Goal: Task Accomplishment & Management: Complete application form

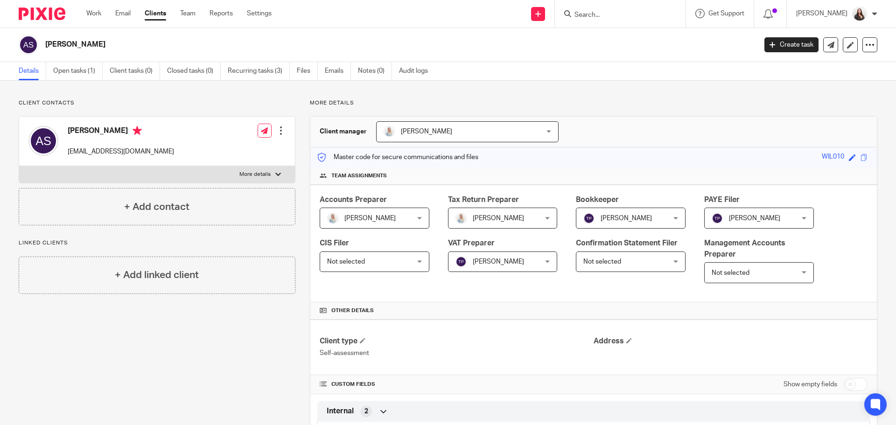
drag, startPoint x: 611, startPoint y: 10, endPoint x: 606, endPoint y: 14, distance: 6.6
click at [608, 13] on form at bounding box center [623, 14] width 99 height 12
click at [606, 14] on input "Search" at bounding box center [616, 15] width 84 height 8
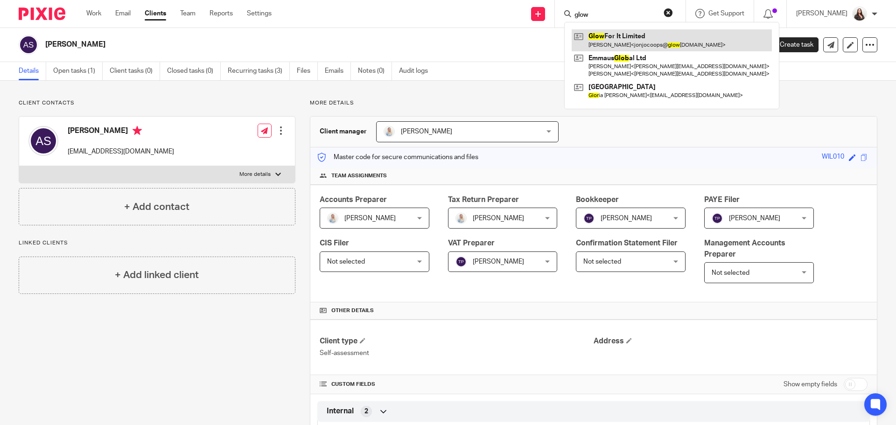
type input "glow"
click at [675, 39] on link at bounding box center [672, 39] width 200 height 21
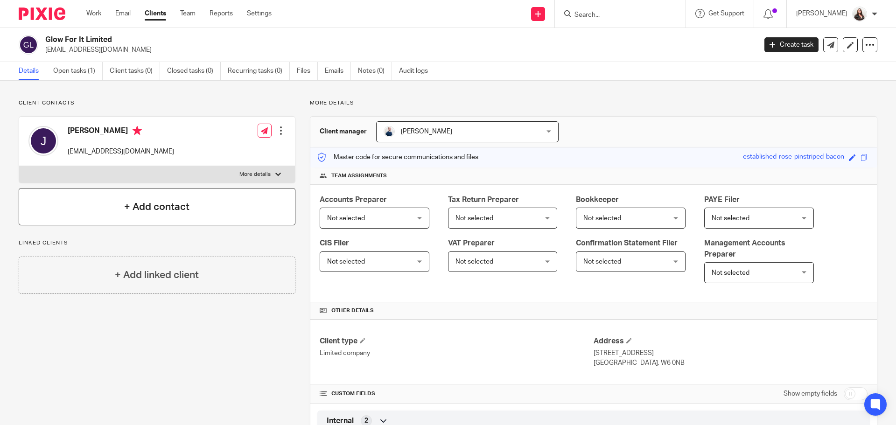
click at [165, 204] on h4 "+ Add contact" at bounding box center [156, 207] width 65 height 14
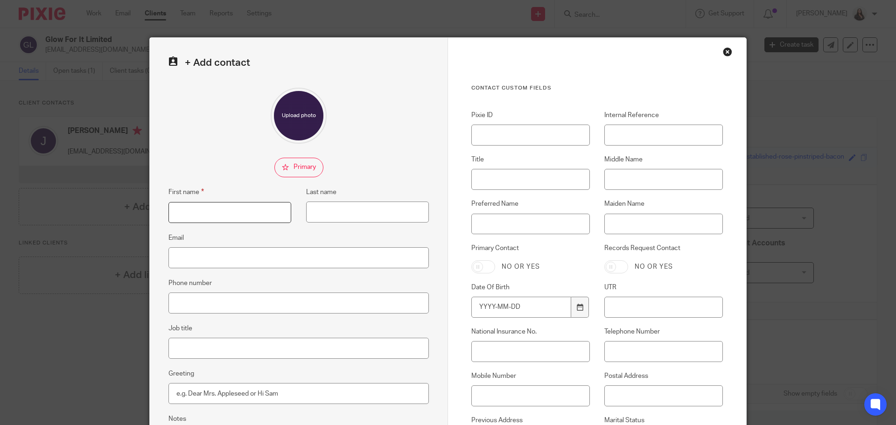
click at [187, 211] on input "First name" at bounding box center [230, 212] width 123 height 21
type input "Daisy"
click at [310, 204] on input "Last name" at bounding box center [367, 212] width 123 height 21
type input "Kelly"
click at [218, 257] on input "Email" at bounding box center [299, 257] width 260 height 21
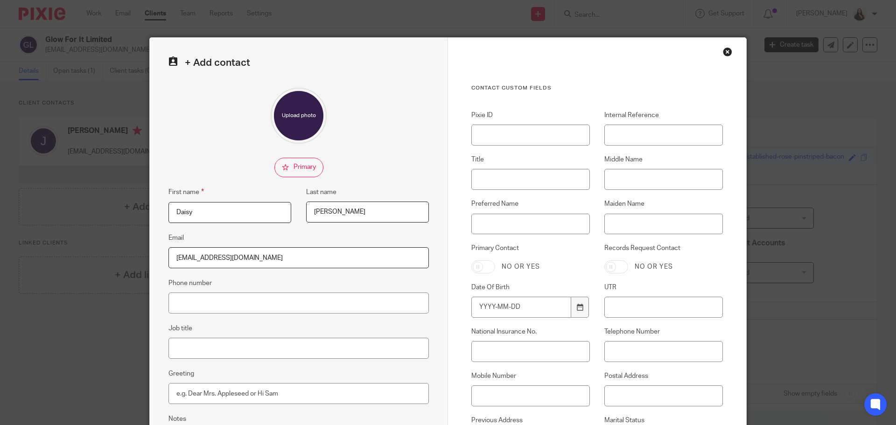
type input "daisy@glowforitshop.com"
click at [646, 131] on input "Internal Reference" at bounding box center [663, 135] width 119 height 21
click at [639, 129] on input "GLO00" at bounding box center [663, 135] width 119 height 21
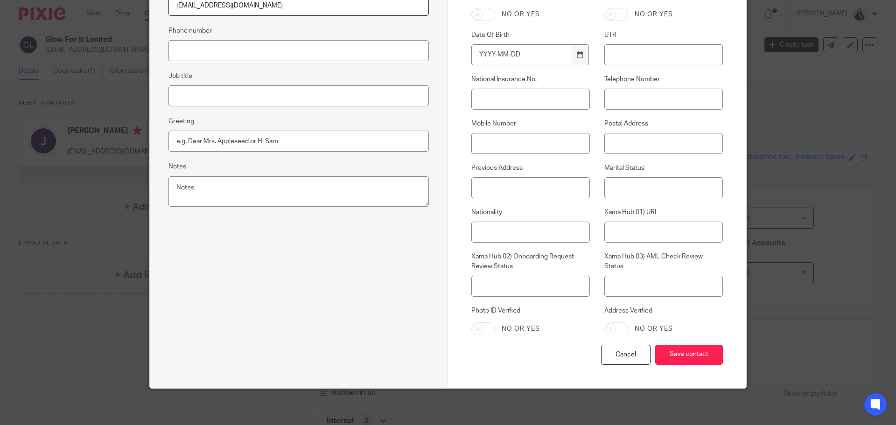
scroll to position [253, 0]
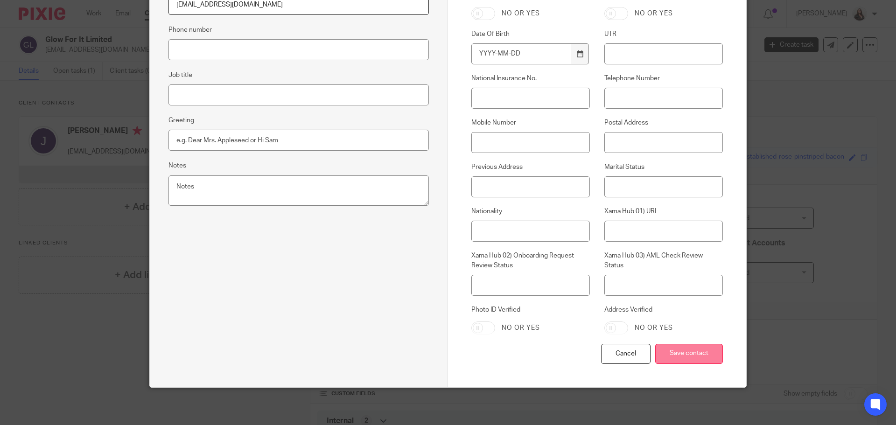
type input "GLO001-DK"
click at [696, 356] on input "Save contact" at bounding box center [689, 354] width 68 height 20
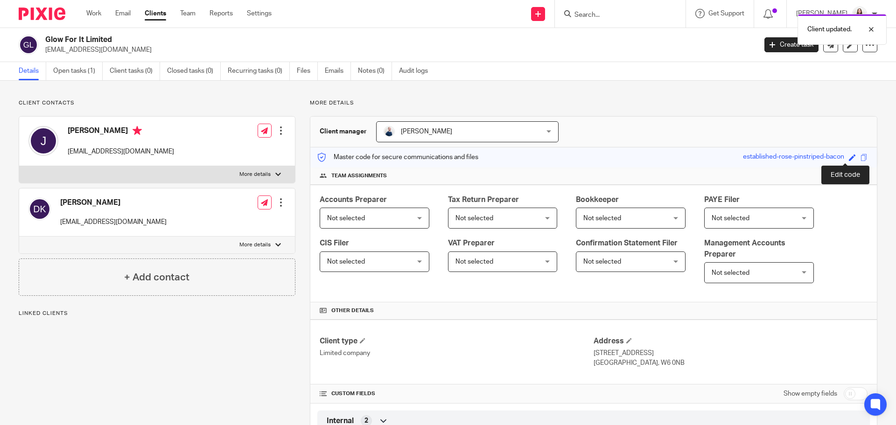
click at [849, 158] on span at bounding box center [852, 157] width 7 height 7
type input "GLO001"
click at [836, 158] on link "Save" at bounding box center [836, 157] width 14 height 9
type input "GLO001"
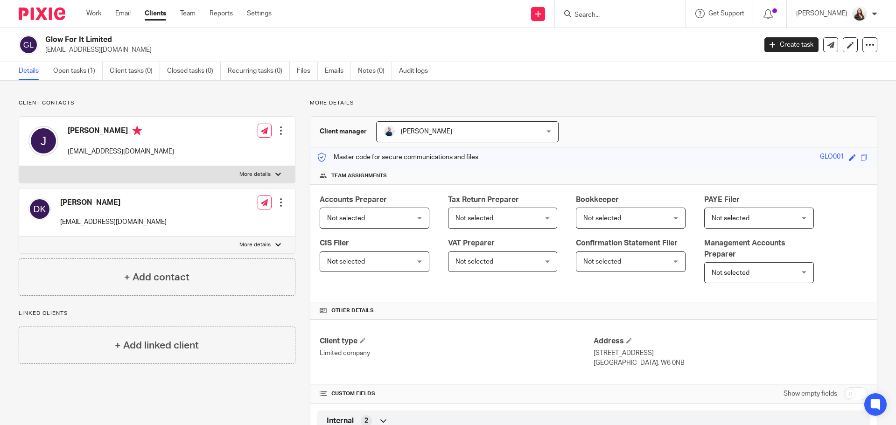
click at [391, 217] on span "Not selected" at bounding box center [367, 218] width 81 height 20
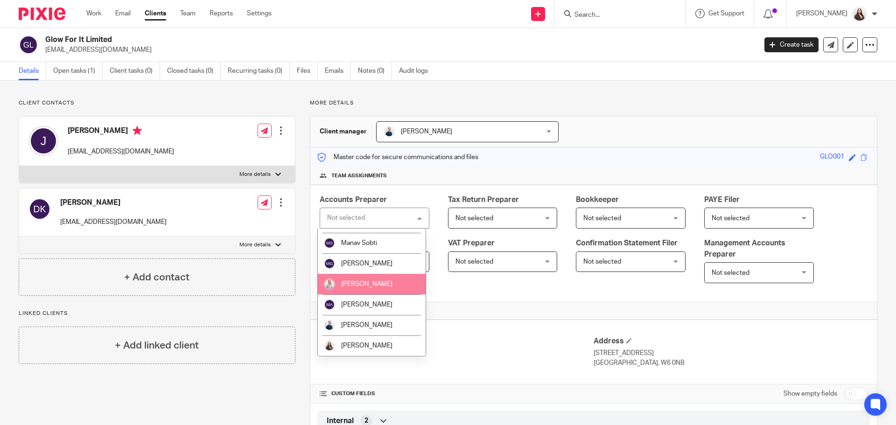
scroll to position [140, 0]
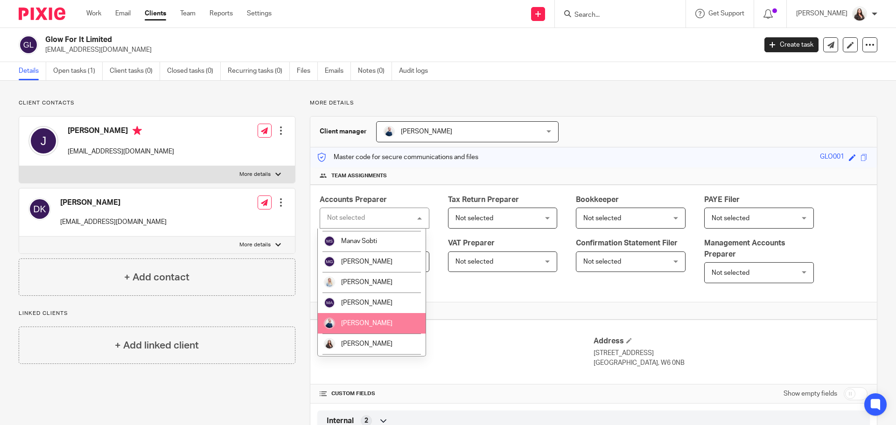
click at [343, 317] on li "[PERSON_NAME]" at bounding box center [372, 323] width 108 height 21
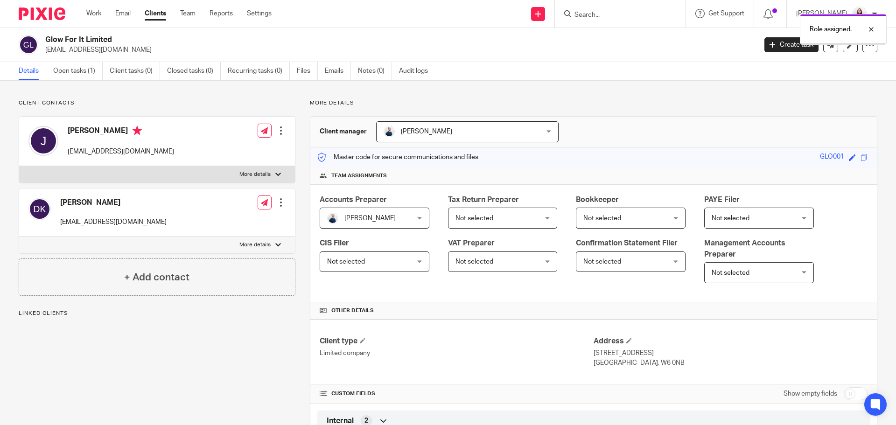
click at [615, 255] on span "Not selected" at bounding box center [623, 262] width 81 height 20
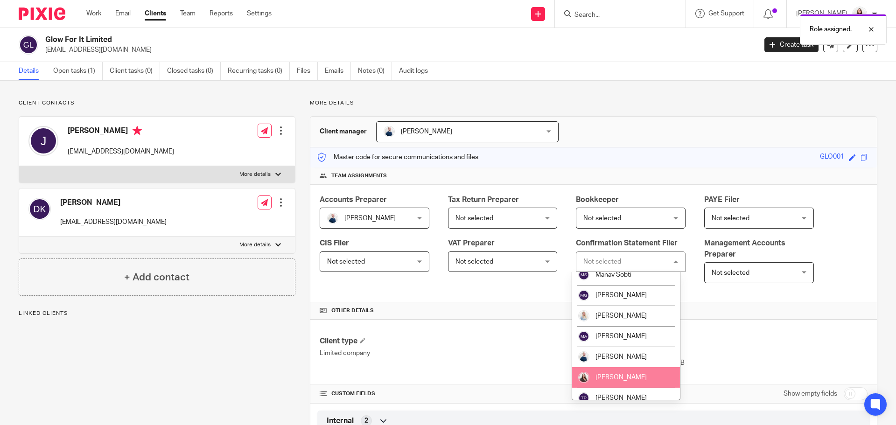
scroll to position [158, 0]
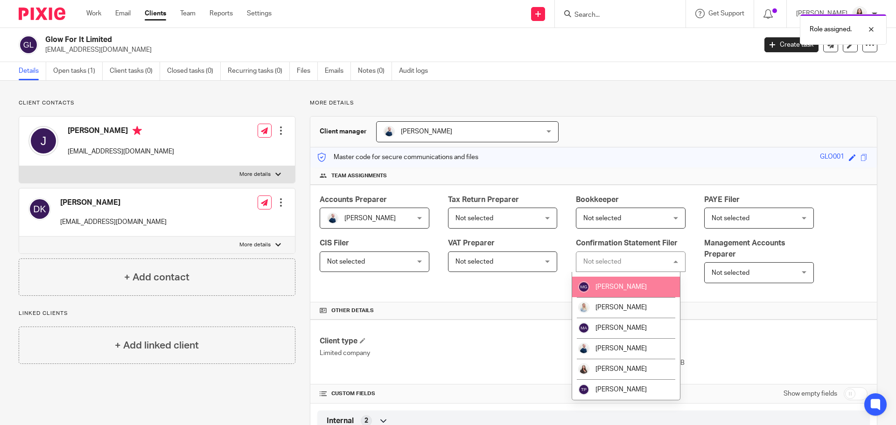
click at [622, 286] on span "[PERSON_NAME]" at bounding box center [621, 287] width 51 height 7
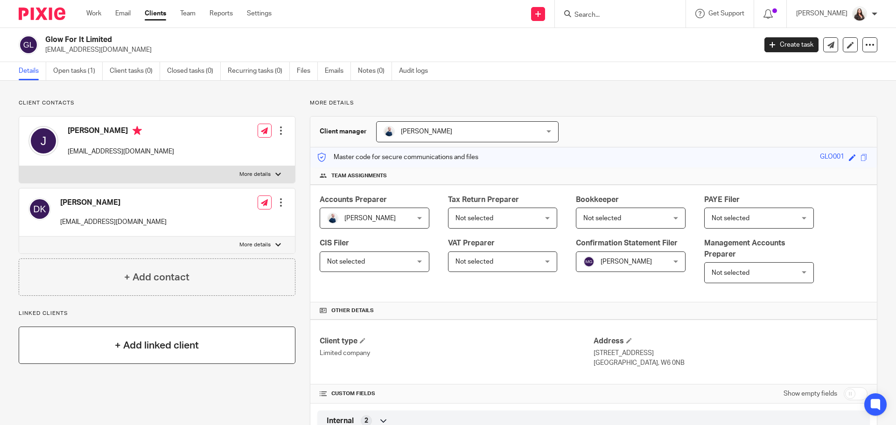
click at [135, 344] on h4 "+ Add linked client" at bounding box center [157, 345] width 84 height 14
click at [158, 336] on div "+ Add linked client" at bounding box center [157, 345] width 277 height 37
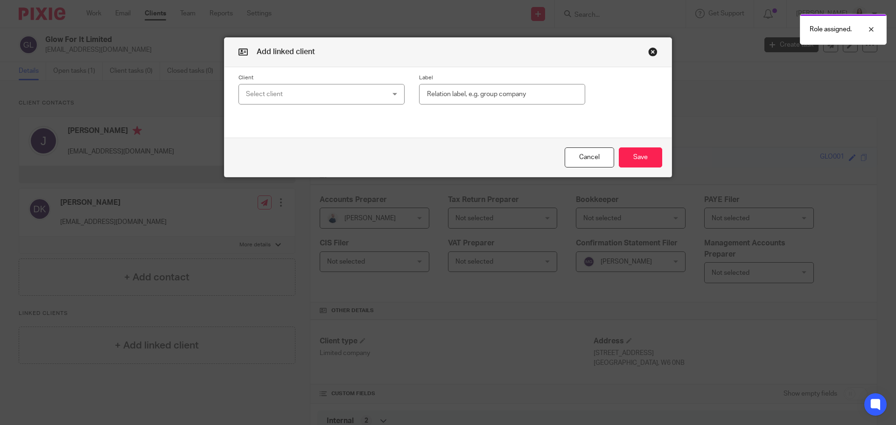
click at [257, 90] on div "Select client" at bounding box center [309, 94] width 126 height 20
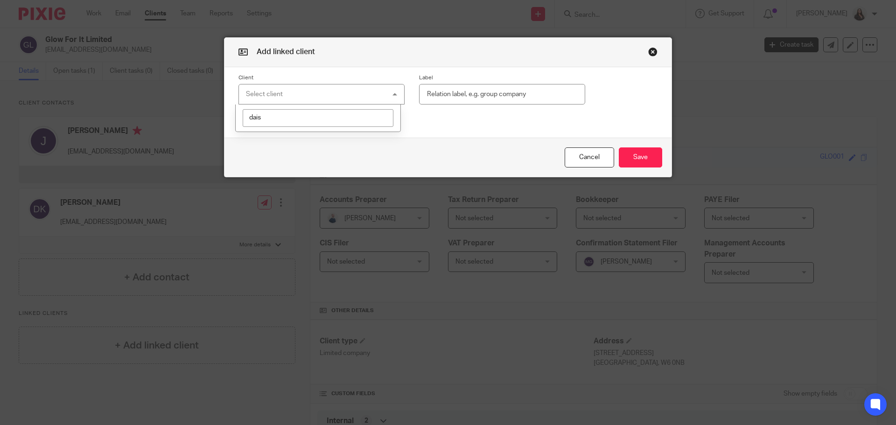
type input "daisy"
click at [600, 159] on button "Cancel" at bounding box center [589, 158] width 49 height 20
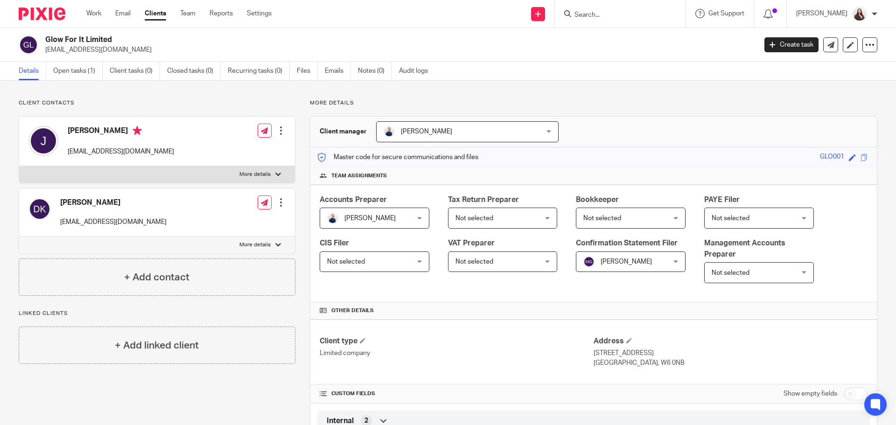
click at [154, 12] on link "Clients" at bounding box center [155, 13] width 21 height 9
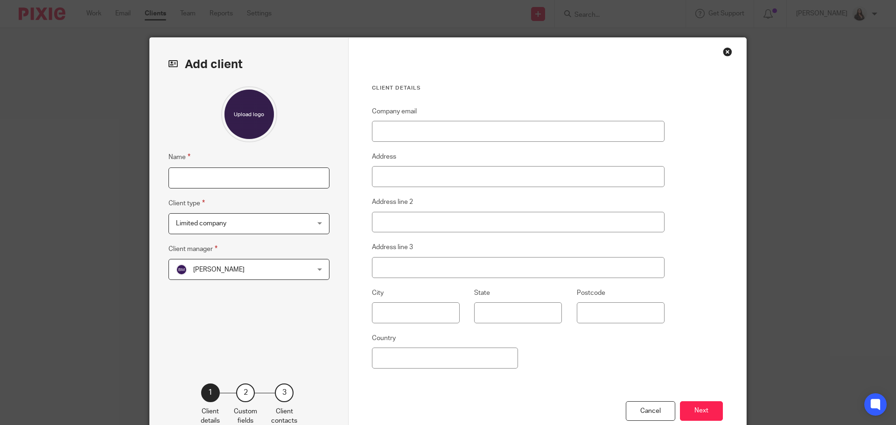
click at [212, 178] on input "Name" at bounding box center [249, 178] width 161 height 21
type input "[PERSON_NAME]"
click at [193, 223] on span "Limited company" at bounding box center [201, 223] width 50 height 7
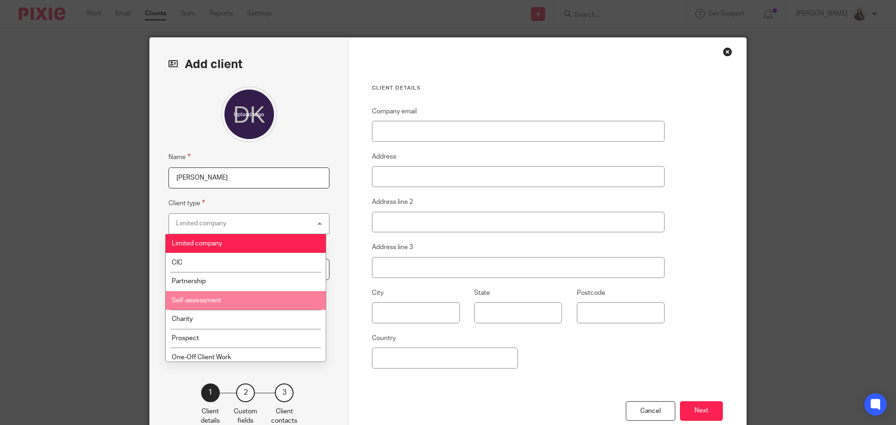
click at [188, 304] on li "Self-assessment" at bounding box center [246, 300] width 160 height 19
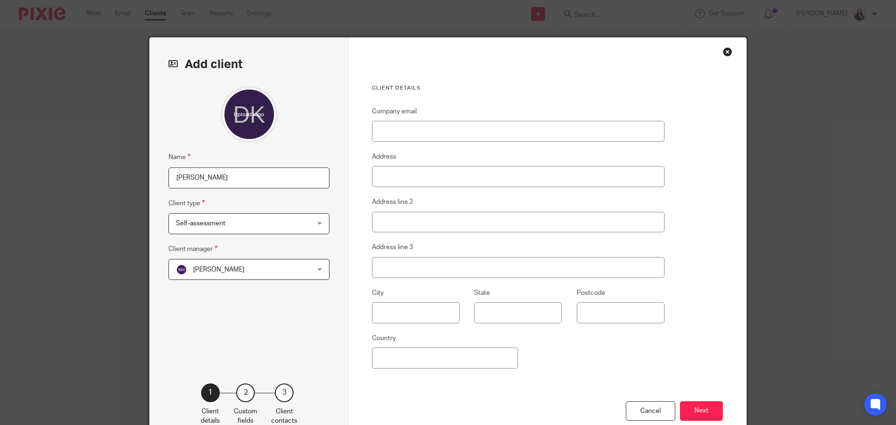
click at [200, 269] on span "[PERSON_NAME]" at bounding box center [218, 270] width 51 height 7
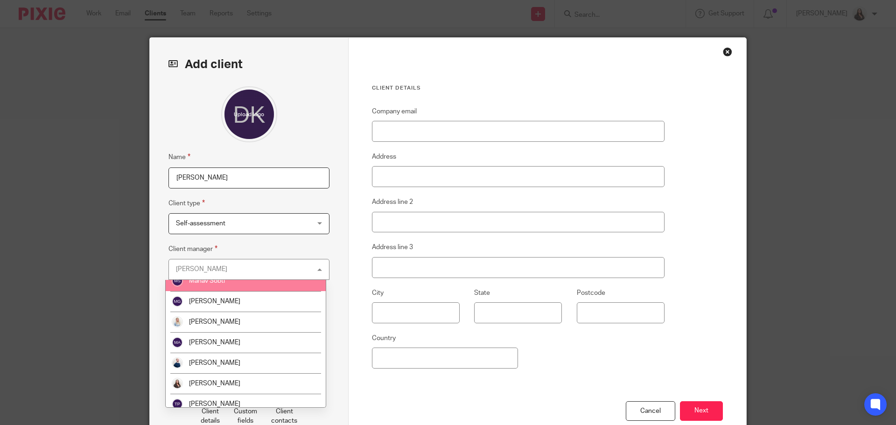
scroll to position [140, 0]
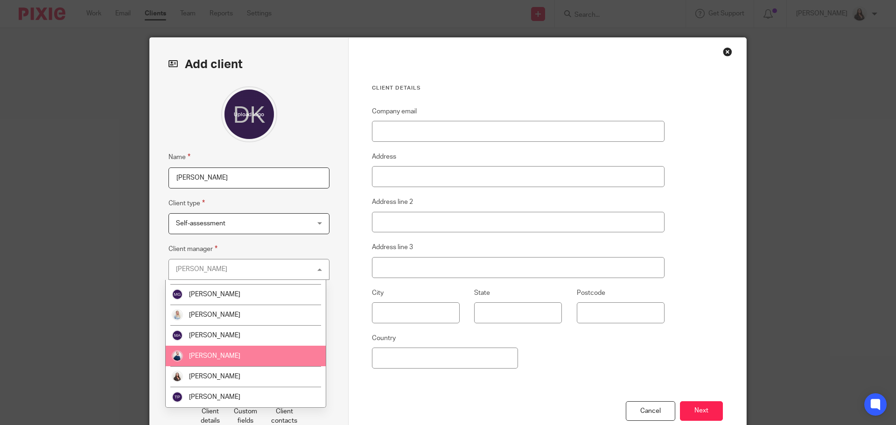
click at [196, 357] on span "[PERSON_NAME]" at bounding box center [214, 356] width 51 height 7
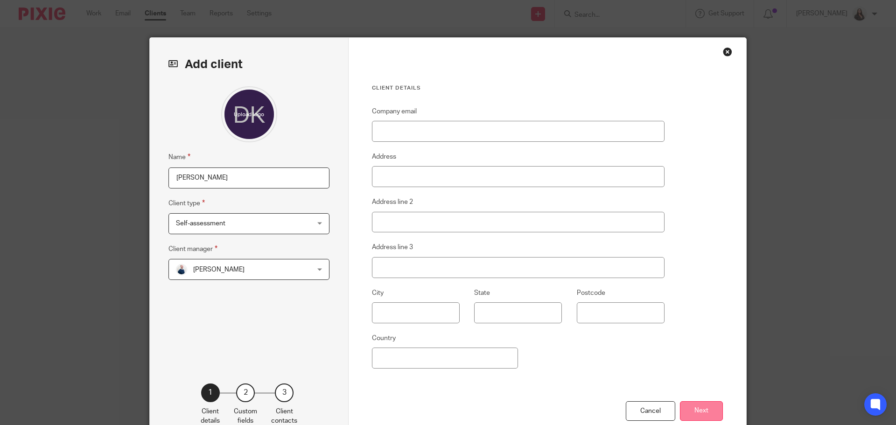
click at [703, 413] on button "Next" at bounding box center [701, 411] width 43 height 20
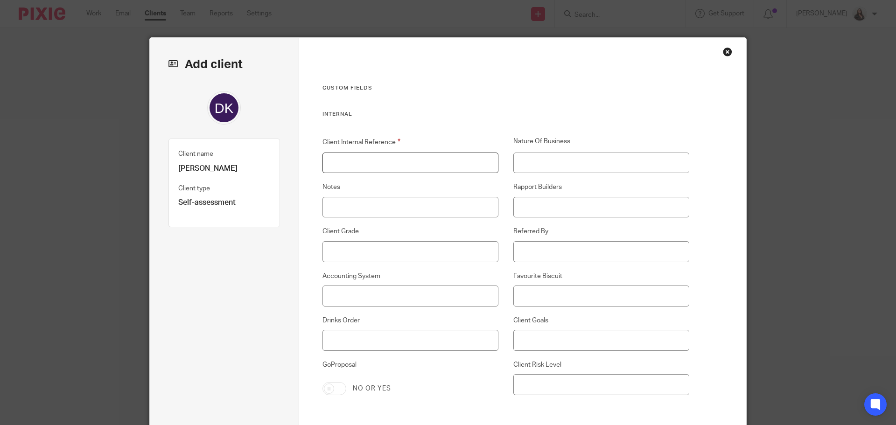
click at [361, 162] on input "Client Internal Reference" at bounding box center [411, 163] width 176 height 21
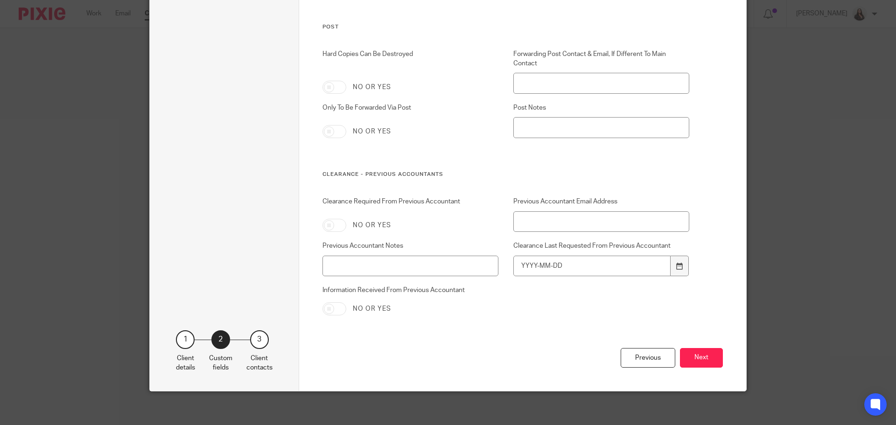
scroll to position [3367, 0]
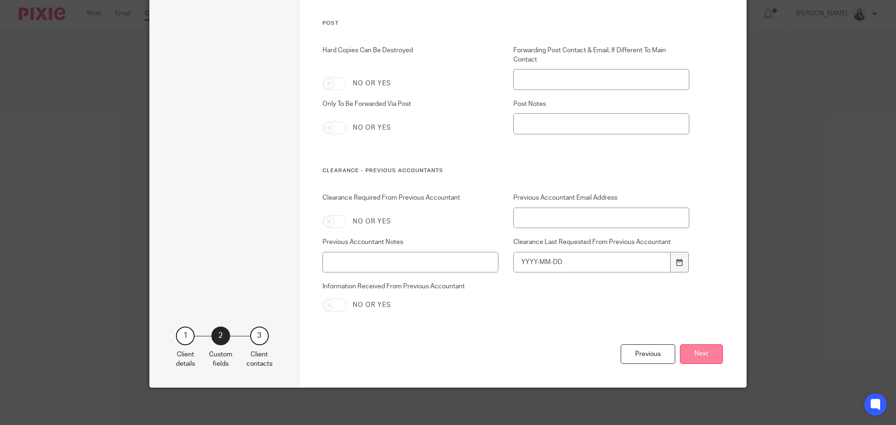
type input "GLO001-DK"
click at [704, 355] on button "Next" at bounding box center [701, 354] width 43 height 20
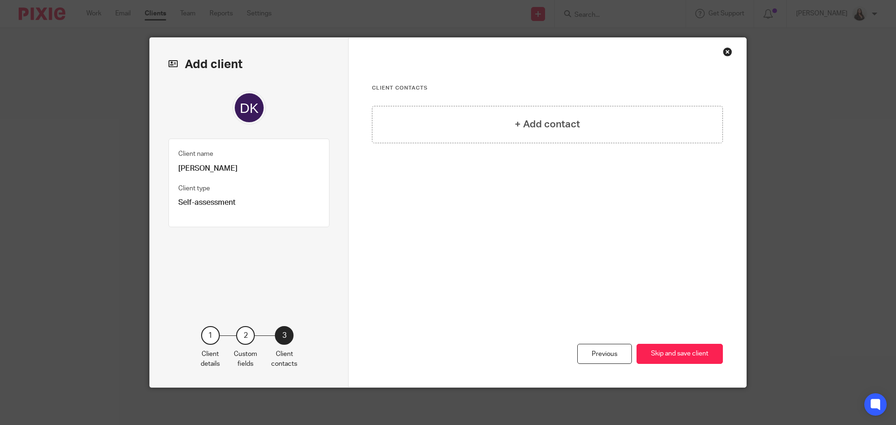
scroll to position [0, 0]
click at [517, 118] on h4 "+ Add contact" at bounding box center [547, 124] width 65 height 14
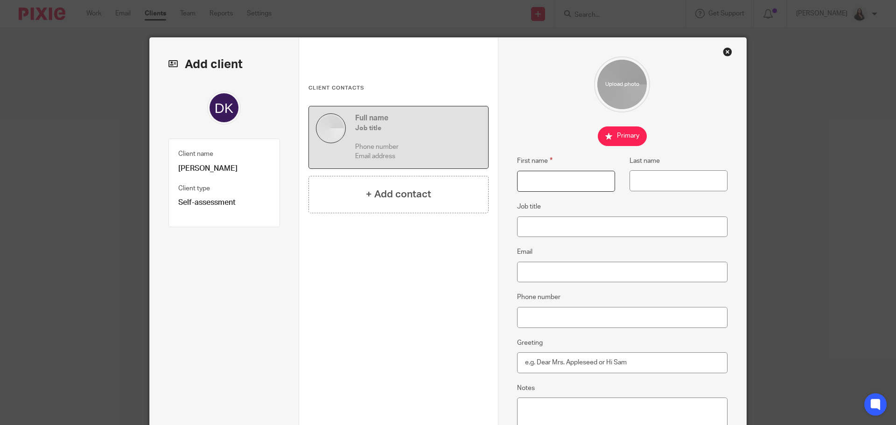
click at [527, 173] on input "First name" at bounding box center [566, 181] width 98 height 21
type input "Daisy"
click at [635, 181] on input "Last name" at bounding box center [679, 180] width 98 height 21
type input "Kelly"
click at [546, 225] on input "Job title" at bounding box center [622, 227] width 211 height 21
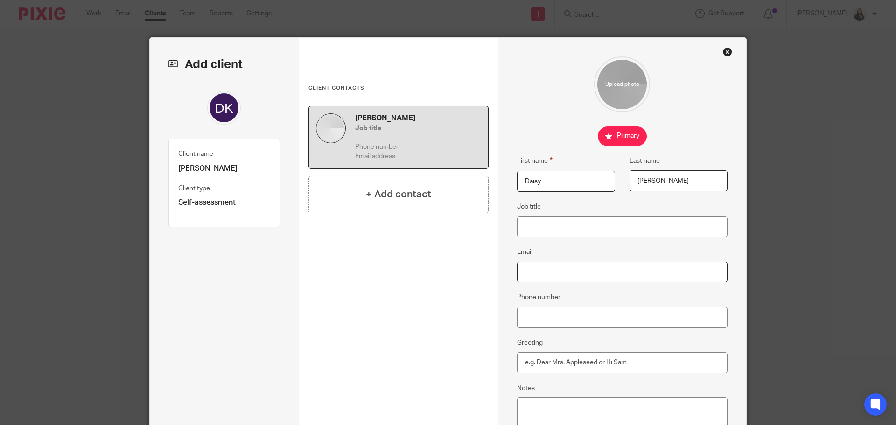
click at [525, 271] on input "Email" at bounding box center [622, 272] width 211 height 21
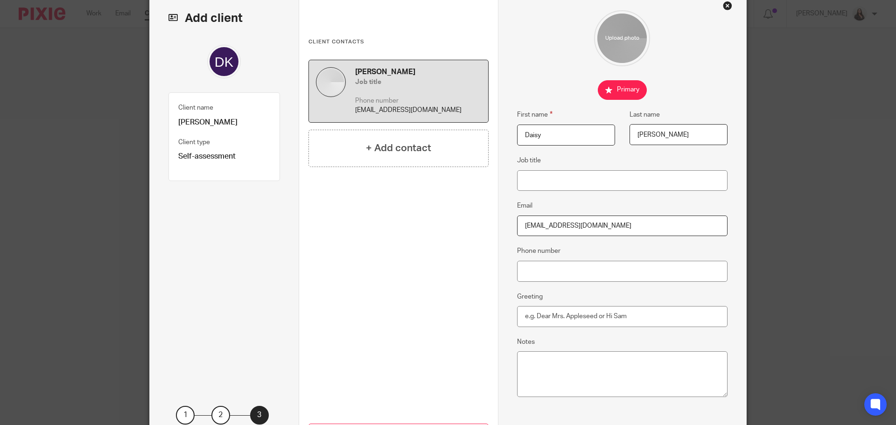
scroll to position [126, 0]
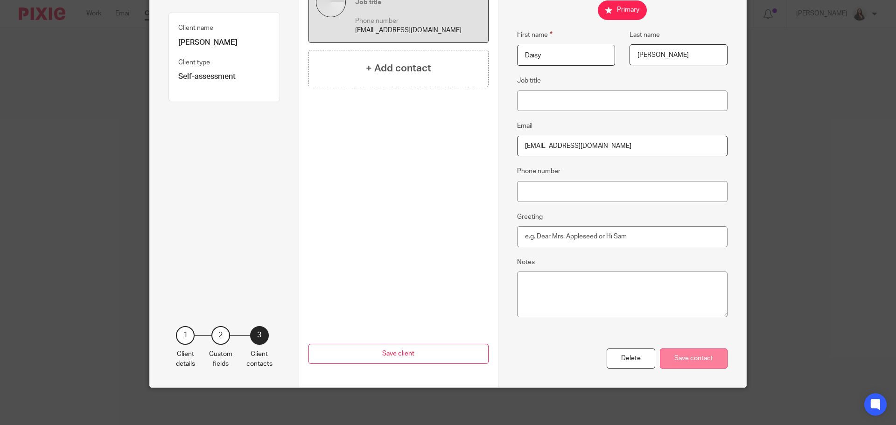
type input "daisy@glowforiyshop.com"
click at [701, 360] on div "Save contact" at bounding box center [694, 359] width 68 height 20
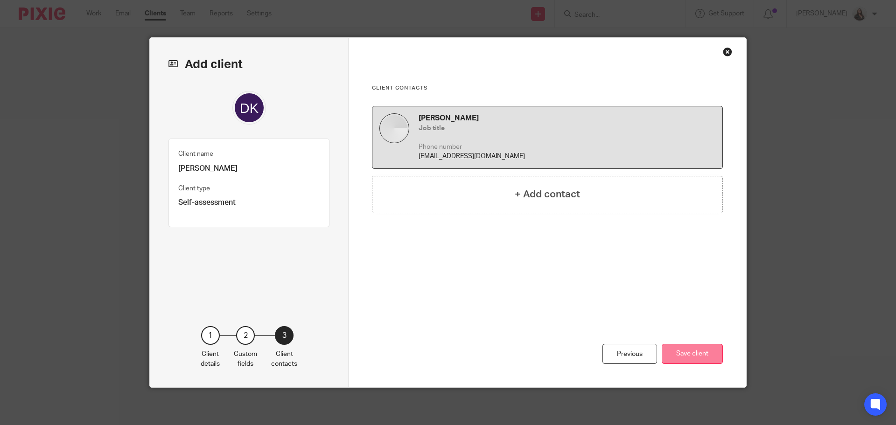
click at [697, 354] on button "Save client" at bounding box center [692, 354] width 61 height 20
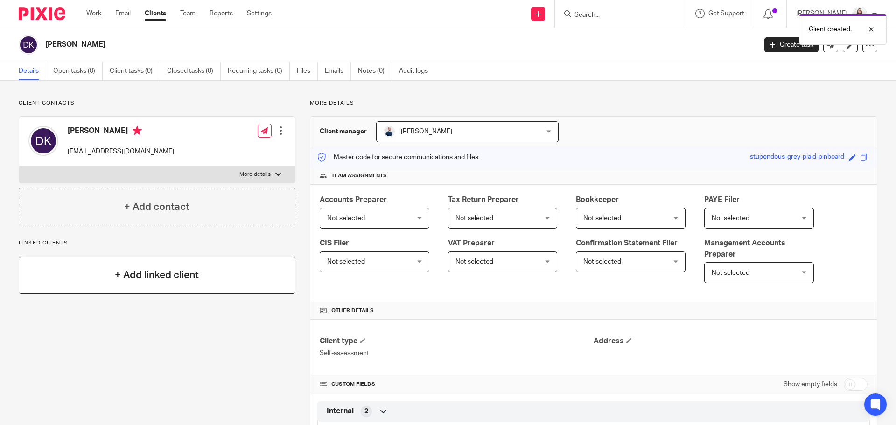
click at [106, 286] on div "+ Add linked client" at bounding box center [157, 275] width 277 height 37
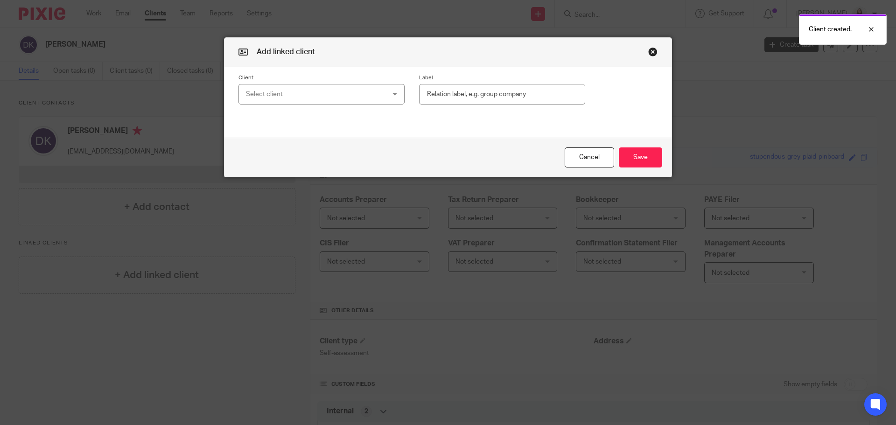
click at [257, 97] on div "Select client" at bounding box center [309, 94] width 126 height 20
type input "glow"
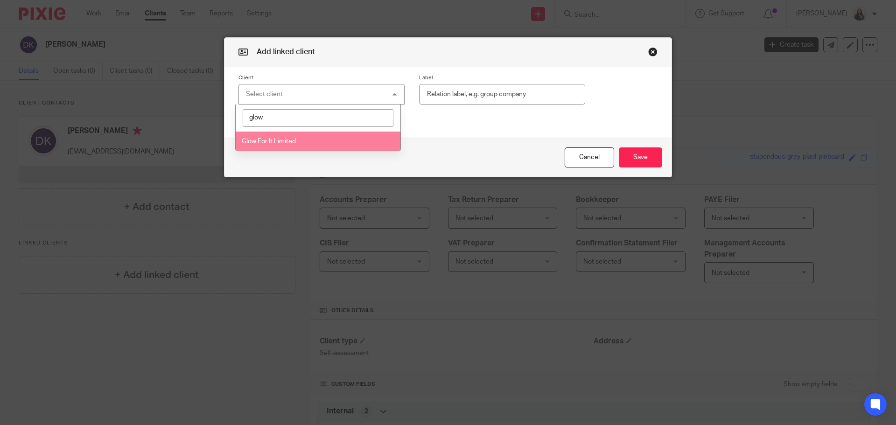
click at [259, 136] on li "Glow For It Limited" at bounding box center [318, 141] width 165 height 19
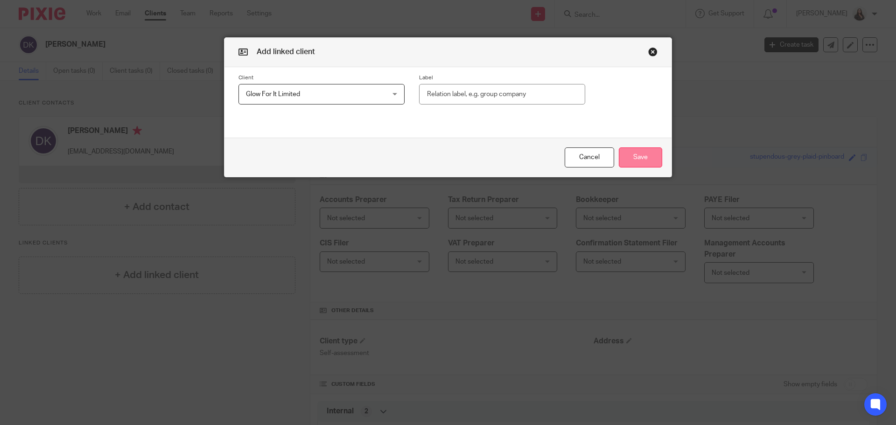
click at [654, 162] on button "Save" at bounding box center [640, 158] width 43 height 20
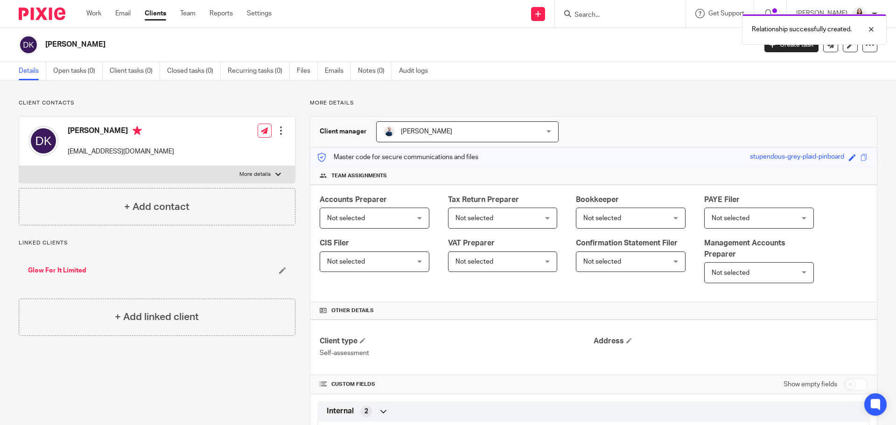
click at [64, 270] on link "Glow For It Limited" at bounding box center [57, 270] width 58 height 9
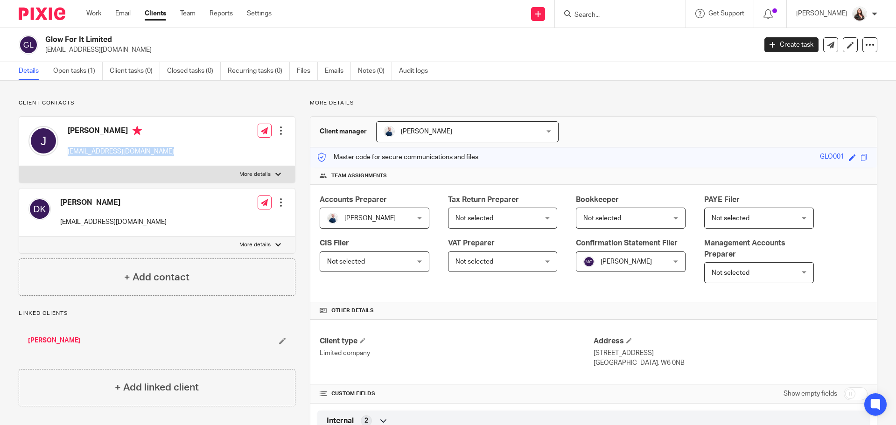
drag, startPoint x: 67, startPoint y: 153, endPoint x: 162, endPoint y: 157, distance: 95.3
click at [162, 157] on div "Jon-Joseph jonjocoops@glowforitshop.com Edit contact Create client from contact…" at bounding box center [157, 141] width 276 height 49
copy p "jonjocoops@glowforitshop.com"
click at [153, 13] on link "Clients" at bounding box center [155, 13] width 21 height 9
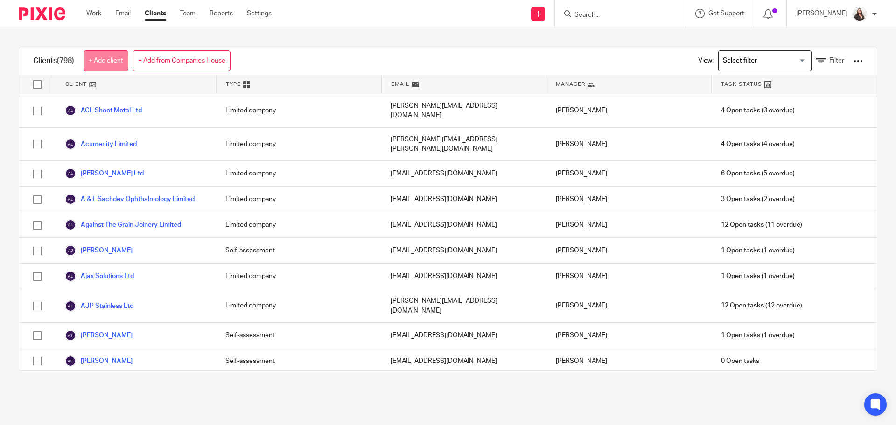
click at [119, 62] on link "+ Add client" at bounding box center [106, 60] width 45 height 21
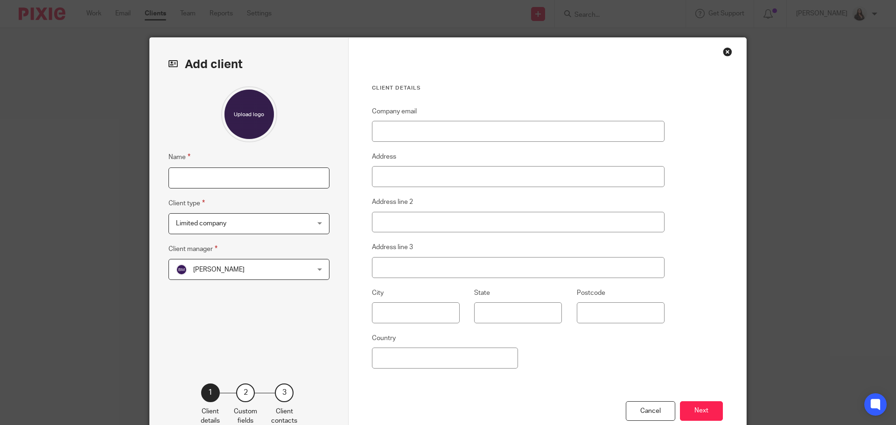
click at [183, 171] on input "Name" at bounding box center [249, 178] width 161 height 21
click at [184, 264] on span "[PERSON_NAME]" at bounding box center [237, 270] width 122 height 20
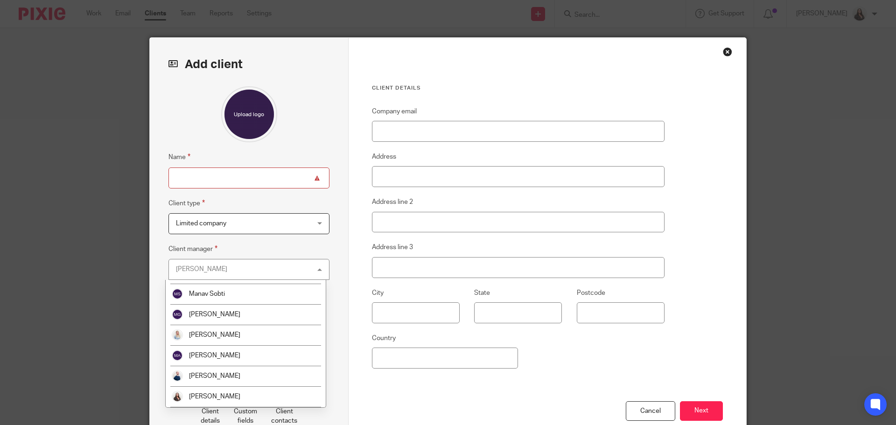
scroll to position [140, 0]
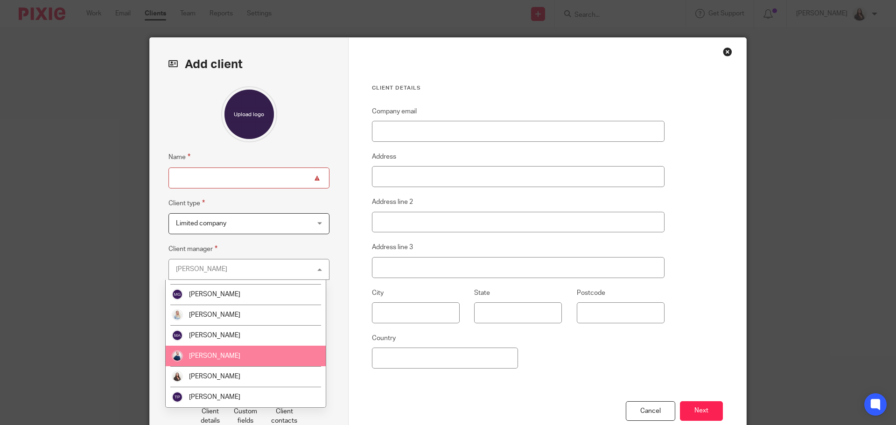
click at [199, 357] on span "[PERSON_NAME]" at bounding box center [214, 356] width 51 height 7
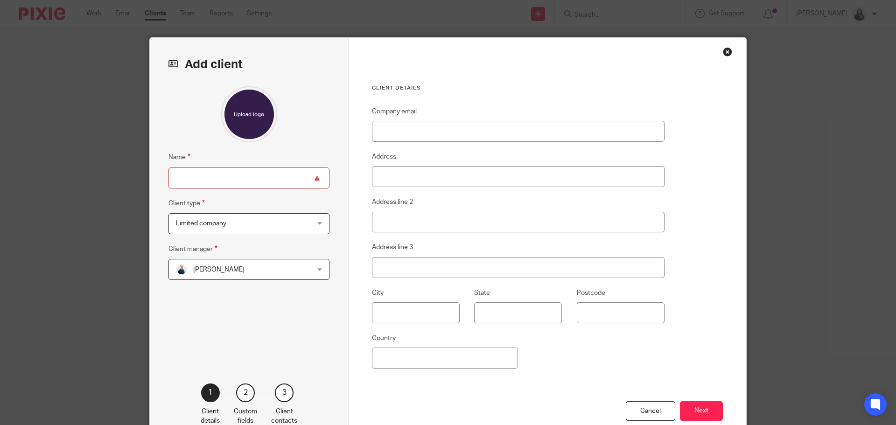
click at [197, 226] on span "Limited company" at bounding box center [201, 223] width 50 height 7
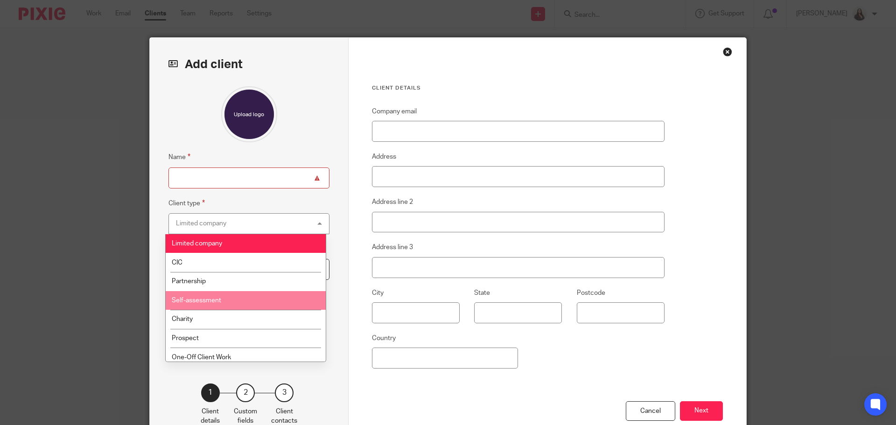
click at [197, 300] on span "Self-assessment" at bounding box center [196, 300] width 49 height 7
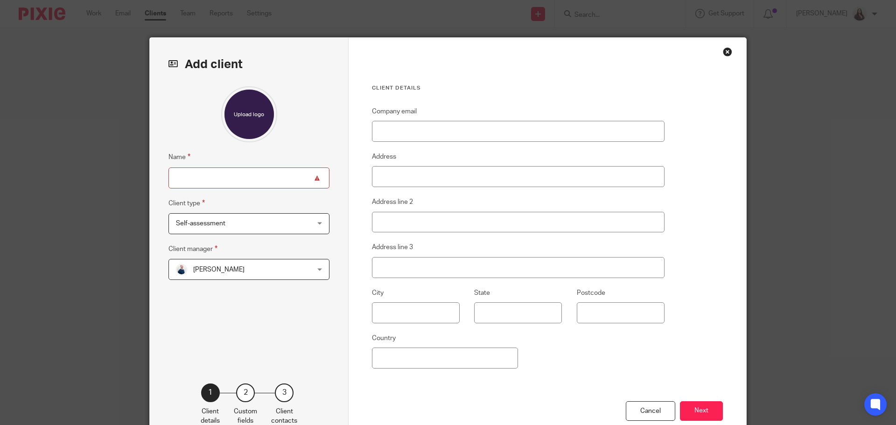
click at [197, 184] on input "Name" at bounding box center [249, 178] width 161 height 21
click at [196, 176] on input "Jon" at bounding box center [249, 178] width 161 height 21
click at [225, 180] on input "[PERSON_NAME]" at bounding box center [249, 178] width 161 height 21
type input "Jon-Joseph Coops"
click at [709, 411] on button "Next" at bounding box center [701, 411] width 43 height 20
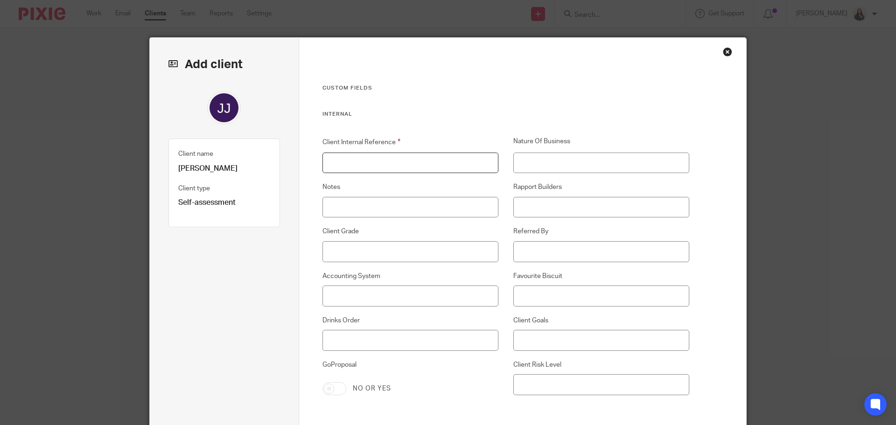
click at [357, 157] on input "Client Internal Reference" at bounding box center [411, 163] width 176 height 21
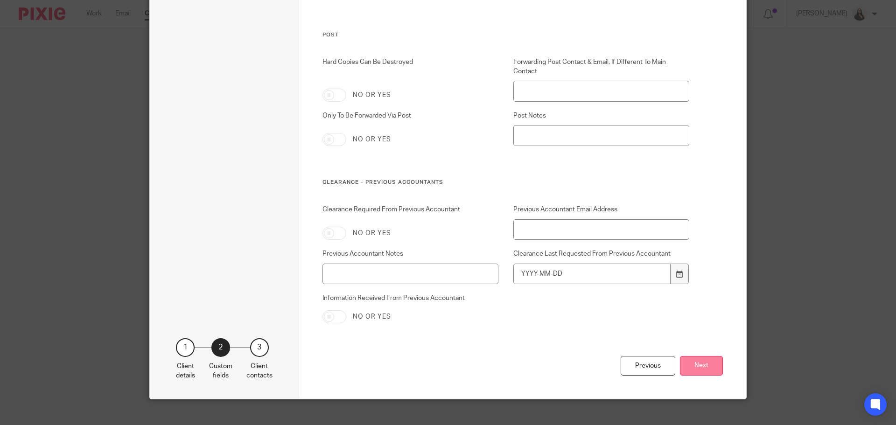
scroll to position [3367, 0]
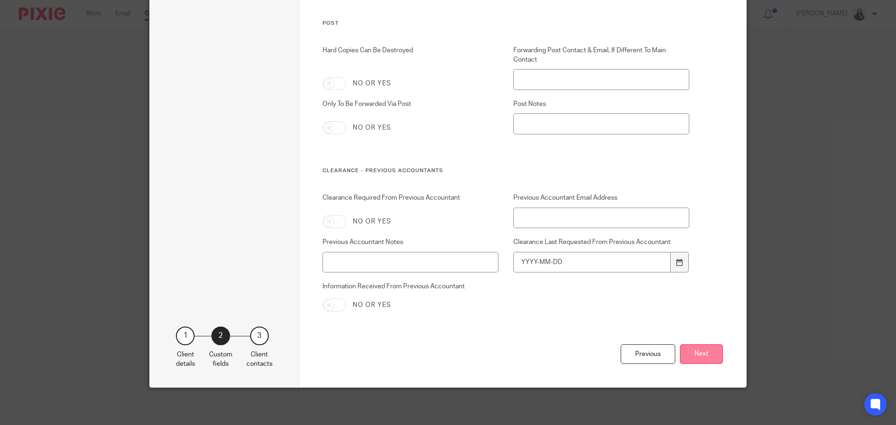
type input "GLO001-JC"
click at [698, 353] on button "Next" at bounding box center [701, 354] width 43 height 20
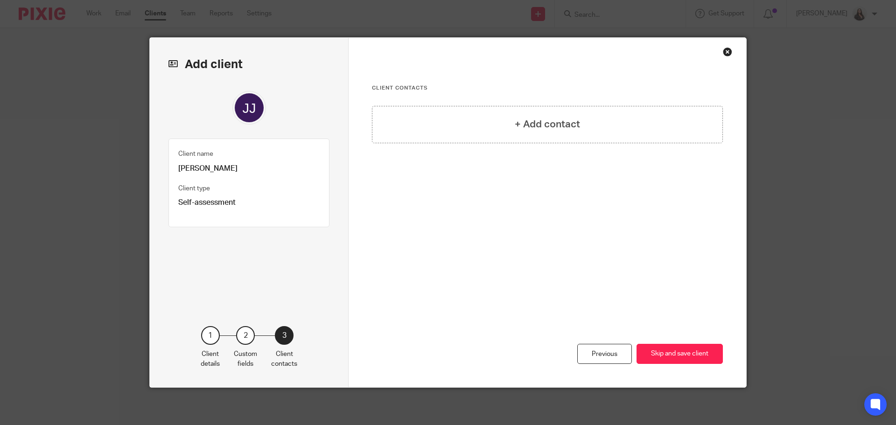
scroll to position [0, 0]
click at [529, 136] on div "+ Add contact" at bounding box center [547, 124] width 351 height 37
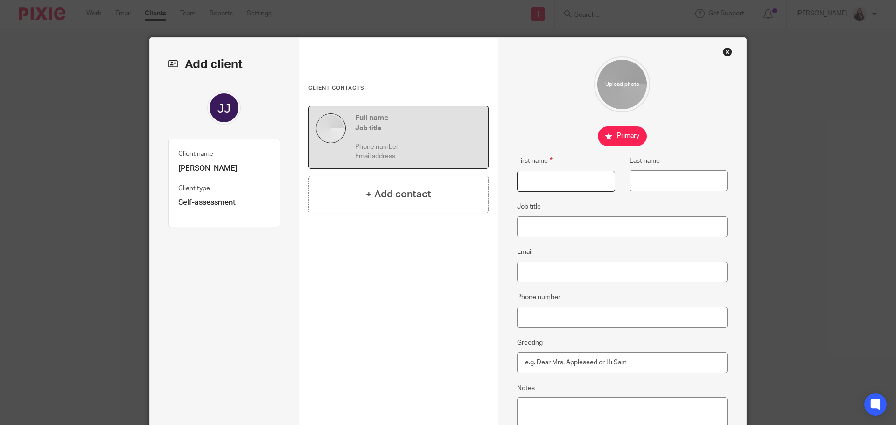
click at [531, 184] on input "First name" at bounding box center [566, 181] width 98 height 21
type input "Jon-Joseph"
click at [690, 178] on input "Last name" at bounding box center [679, 180] width 98 height 21
type input "Coop"
click at [540, 272] on input "Email" at bounding box center [622, 272] width 211 height 21
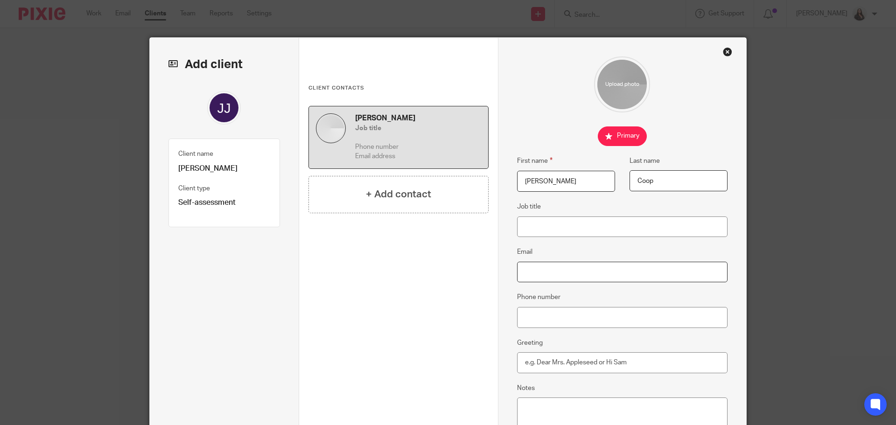
paste input "[EMAIL_ADDRESS][DOMAIN_NAME]"
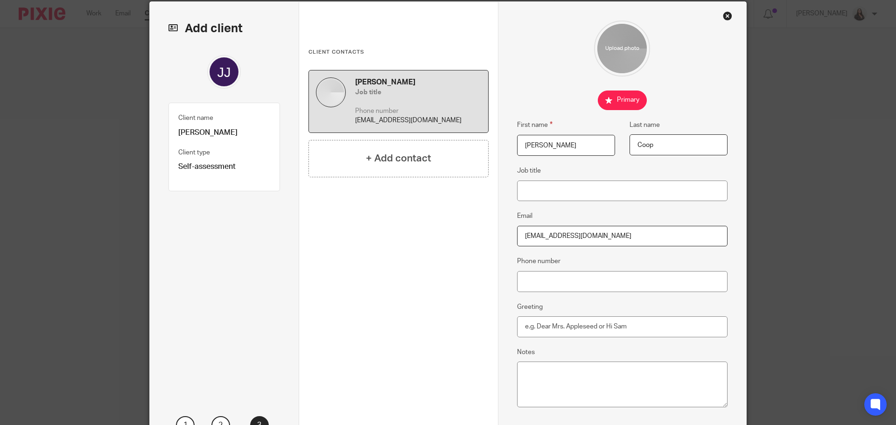
scroll to position [126, 0]
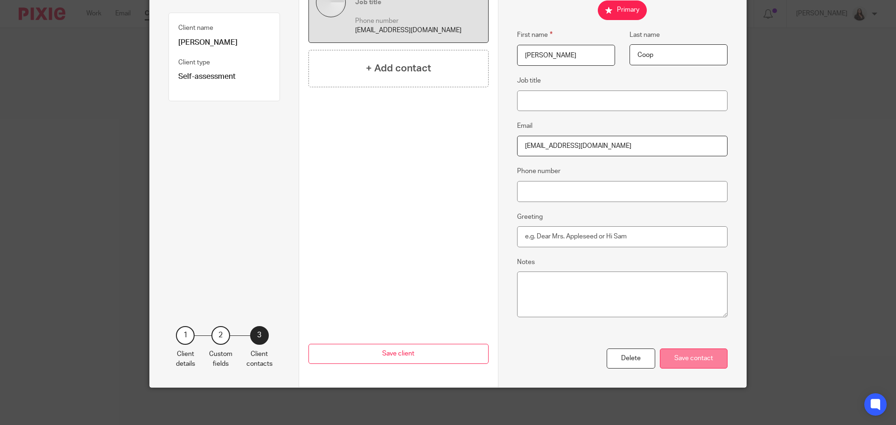
type input "[EMAIL_ADDRESS][DOMAIN_NAME]"
click at [708, 358] on div "Save contact" at bounding box center [694, 359] width 68 height 20
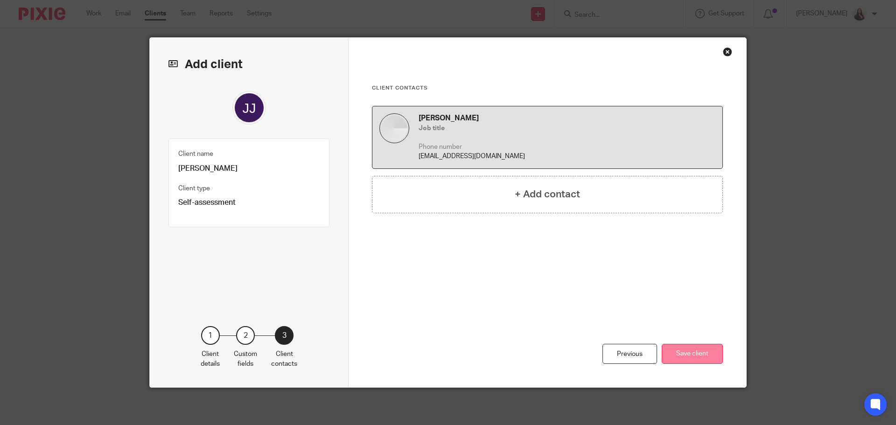
click at [697, 355] on button "Save client" at bounding box center [692, 354] width 61 height 20
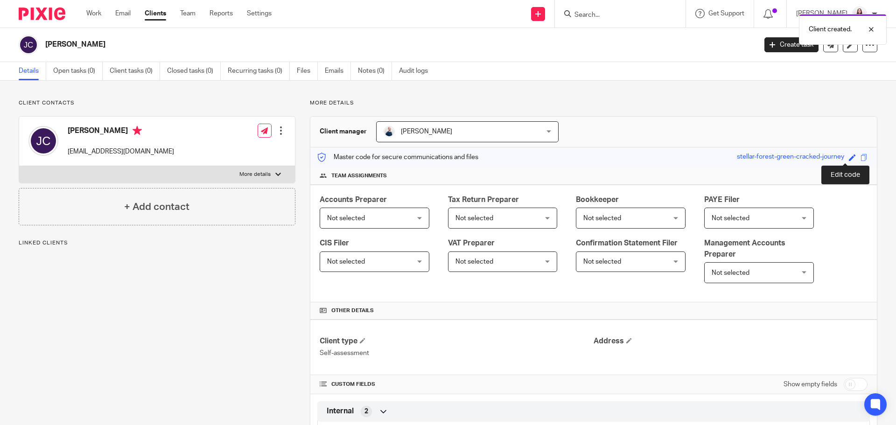
click at [849, 159] on span at bounding box center [852, 157] width 7 height 7
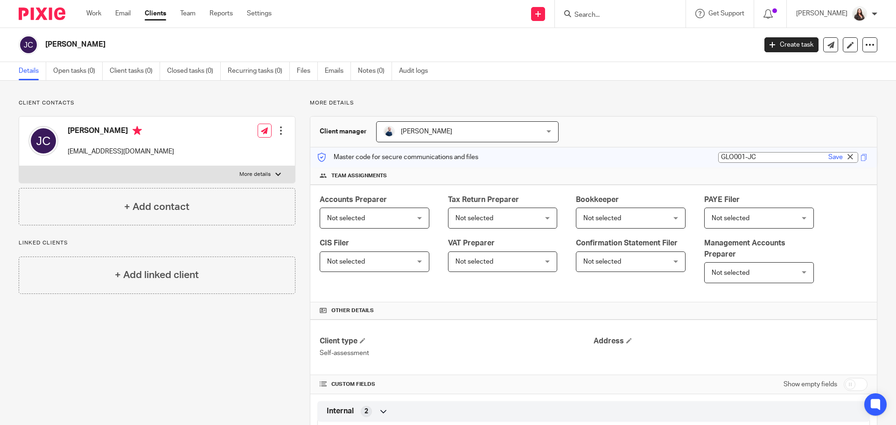
type input "GLO001-JC"
click at [826, 156] on div "Save" at bounding box center [842, 157] width 32 height 9
click at [829, 156] on link "Save" at bounding box center [836, 157] width 14 height 9
type input "GLO001-JC"
click at [494, 226] on span "Not selected" at bounding box center [496, 218] width 81 height 20
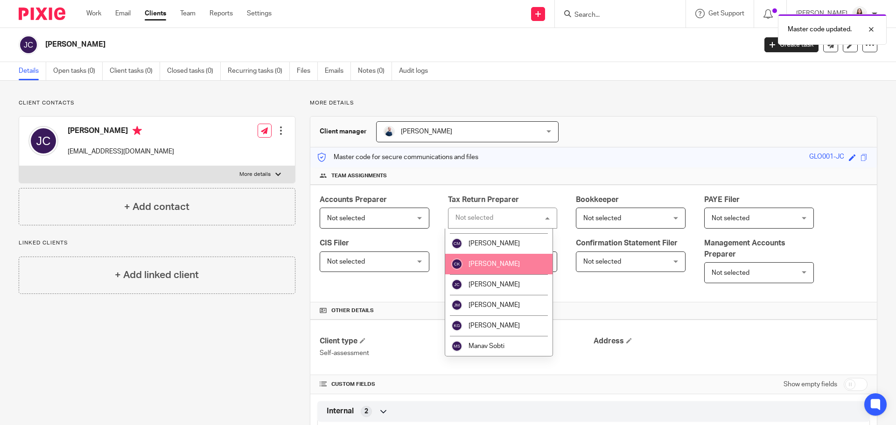
scroll to position [159, 0]
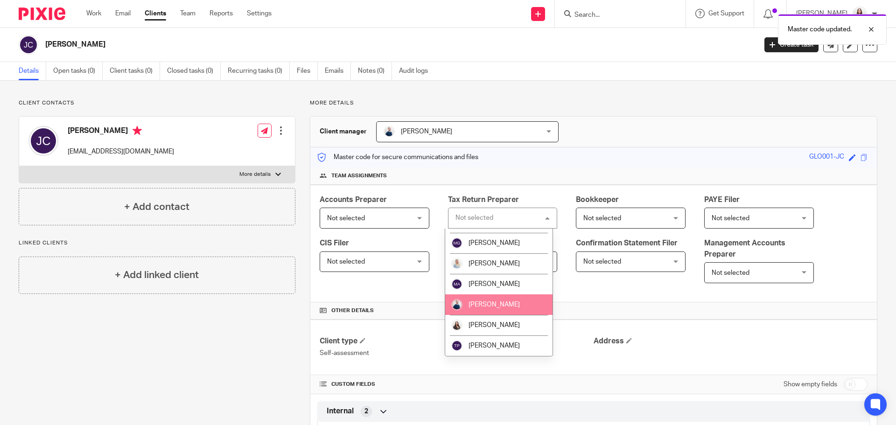
click at [478, 299] on li "Philip Rowberry" at bounding box center [499, 305] width 108 height 21
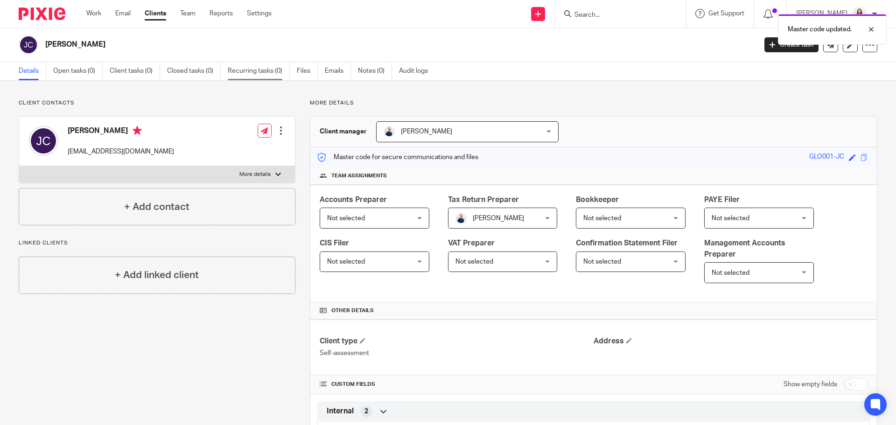
click at [256, 70] on link "Recurring tasks (0)" at bounding box center [259, 71] width 62 height 18
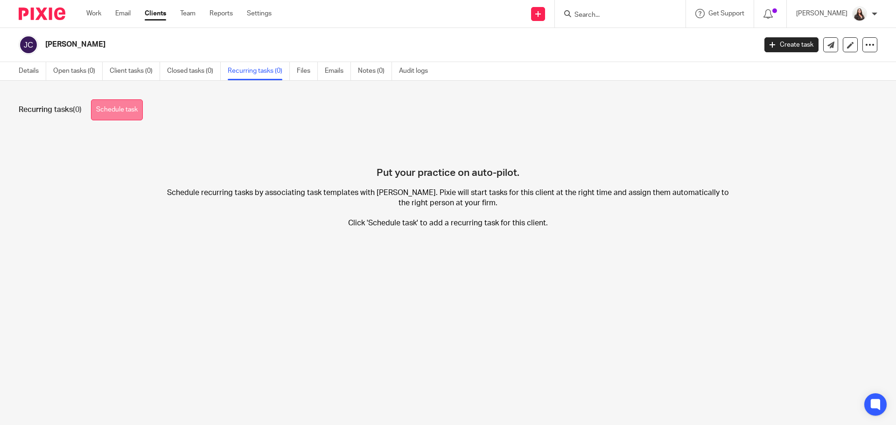
click at [133, 108] on link "Schedule task" at bounding box center [117, 109] width 52 height 21
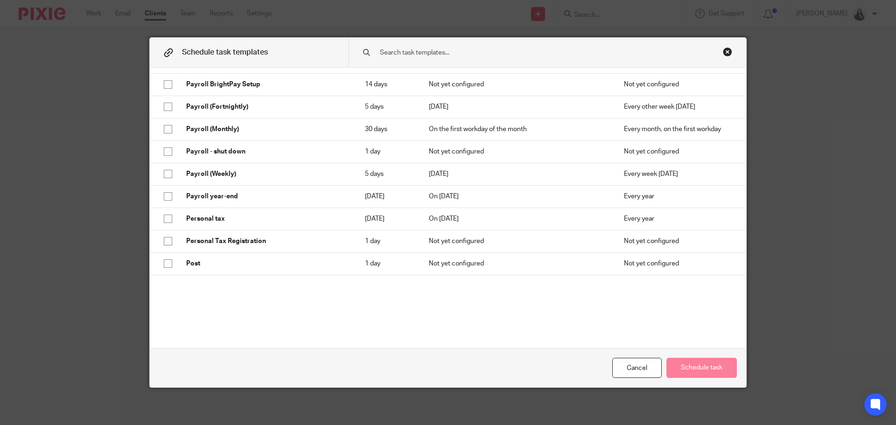
scroll to position [805, 0]
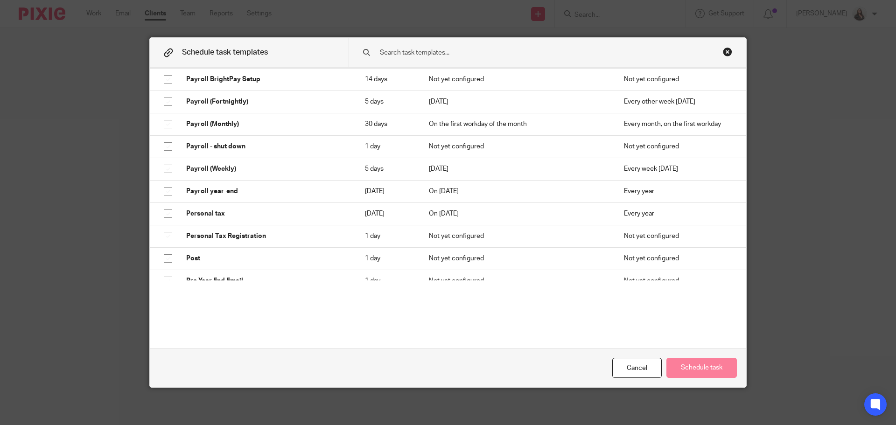
click at [254, 218] on p "Personal tax" at bounding box center [266, 213] width 160 height 9
checkbox input "true"
click at [703, 372] on button "Schedule task" at bounding box center [702, 368] width 70 height 20
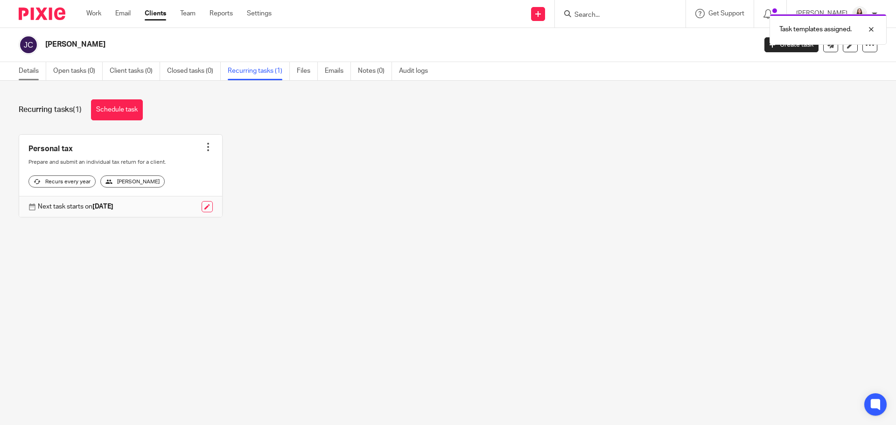
click at [36, 69] on link "Details" at bounding box center [33, 71] width 28 height 18
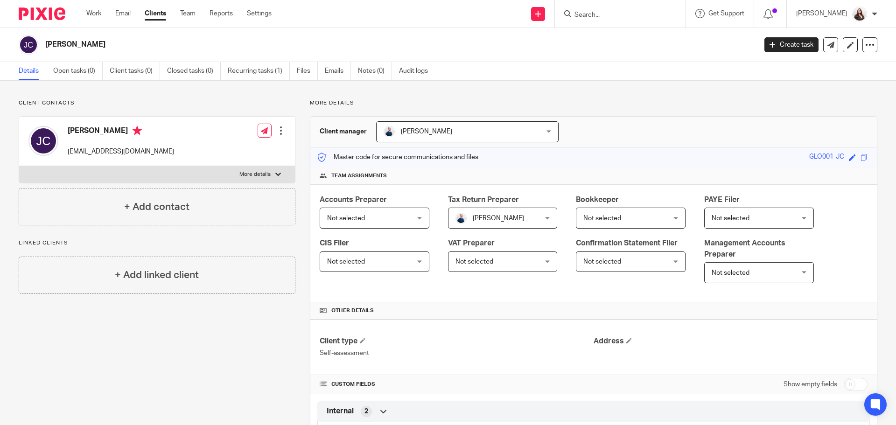
click at [101, 281] on div "+ Add linked client" at bounding box center [157, 275] width 277 height 37
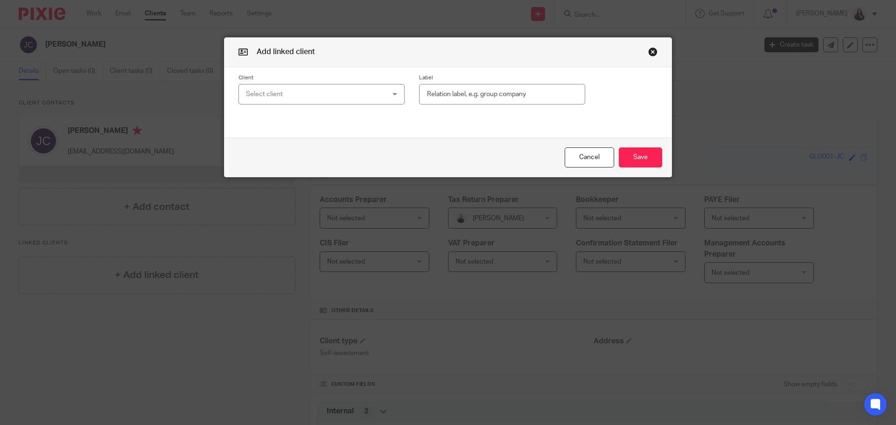
click at [267, 96] on div "Select client" at bounding box center [309, 94] width 126 height 20
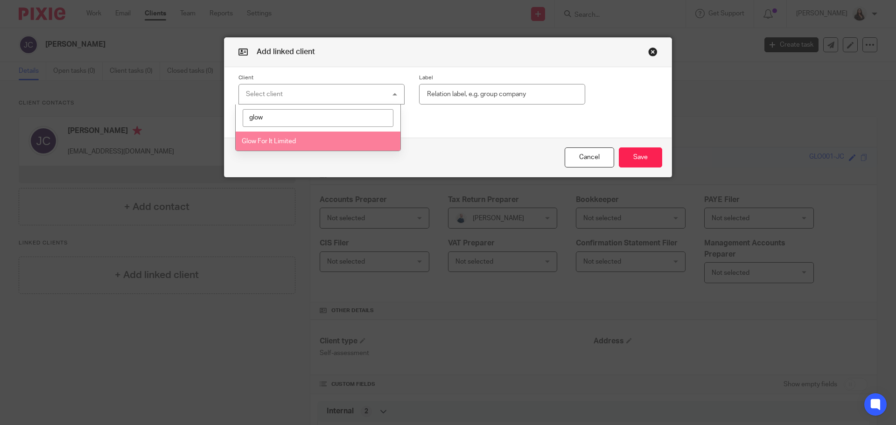
type input "glow"
click at [277, 142] on span "Glow For It Limited" at bounding box center [269, 141] width 54 height 7
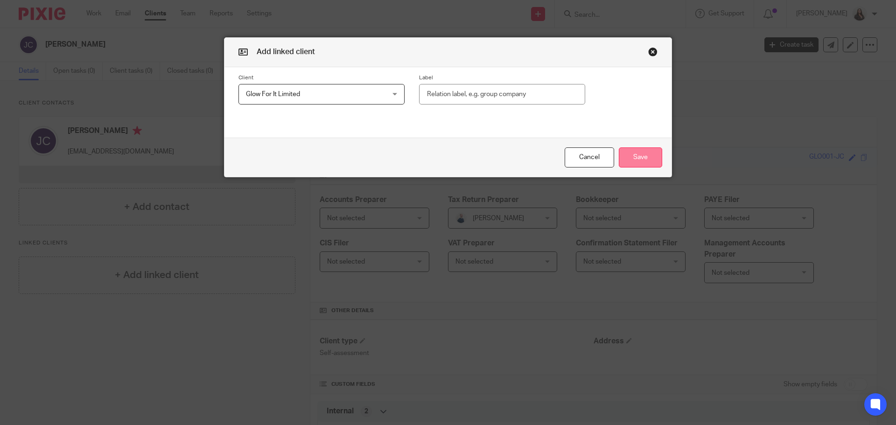
click at [636, 160] on button "Save" at bounding box center [640, 158] width 43 height 20
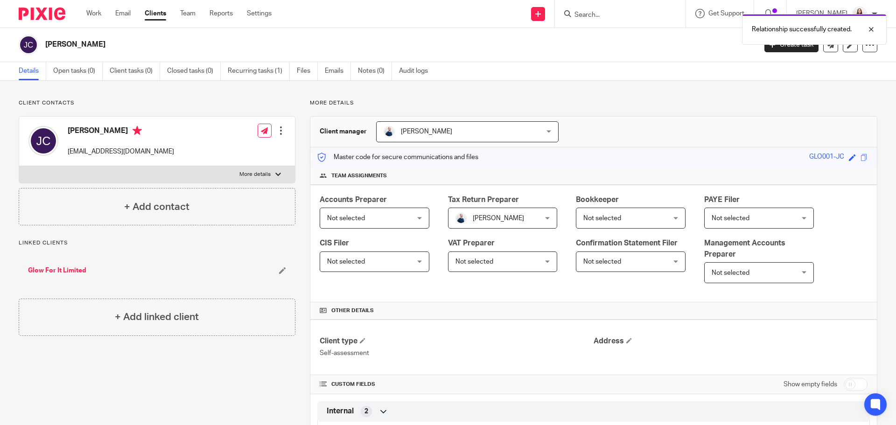
click at [49, 273] on link "Glow For It Limited" at bounding box center [57, 270] width 58 height 9
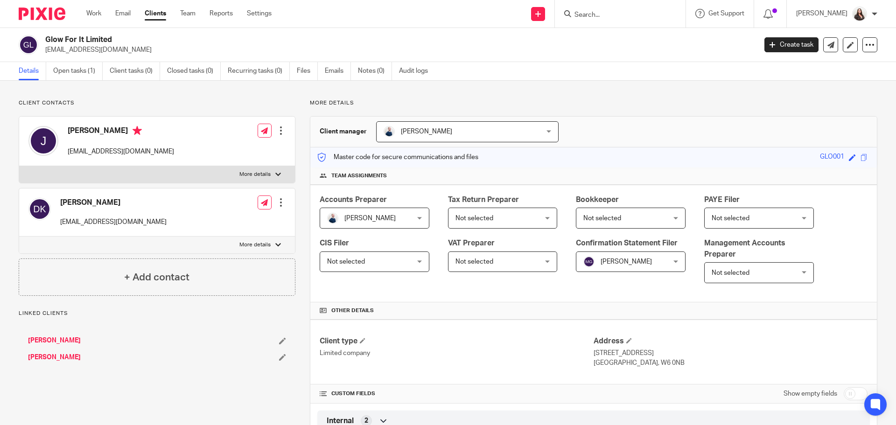
click at [45, 342] on link "[PERSON_NAME]" at bounding box center [54, 340] width 53 height 9
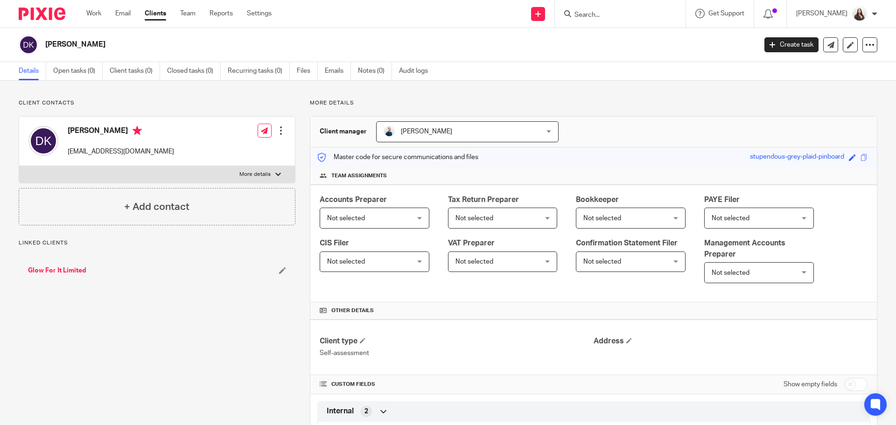
click at [482, 228] on div "Not selected Not selected" at bounding box center [503, 218] width 110 height 21
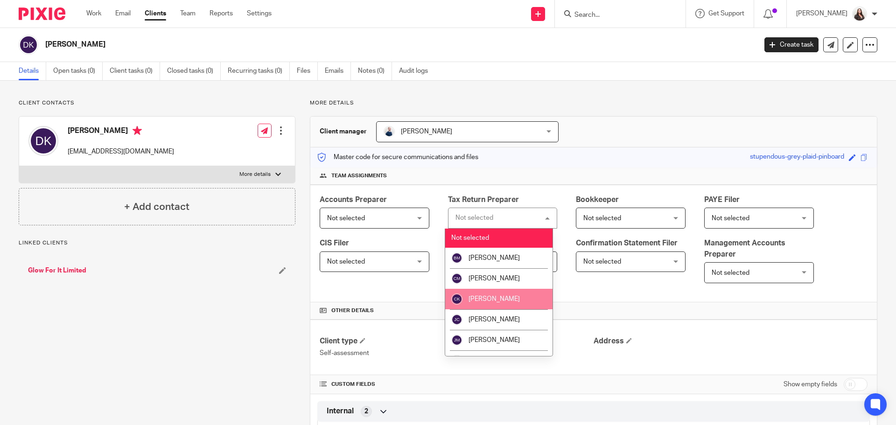
scroll to position [128, 0]
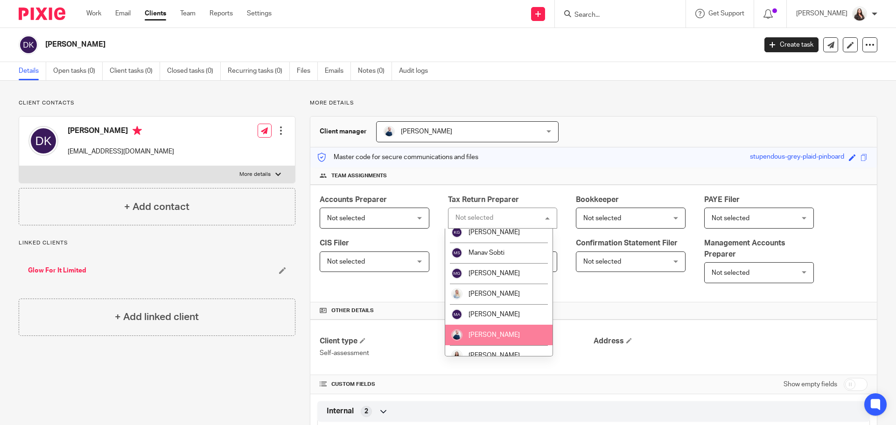
click at [483, 331] on li "Philip Rowberry" at bounding box center [499, 335] width 108 height 21
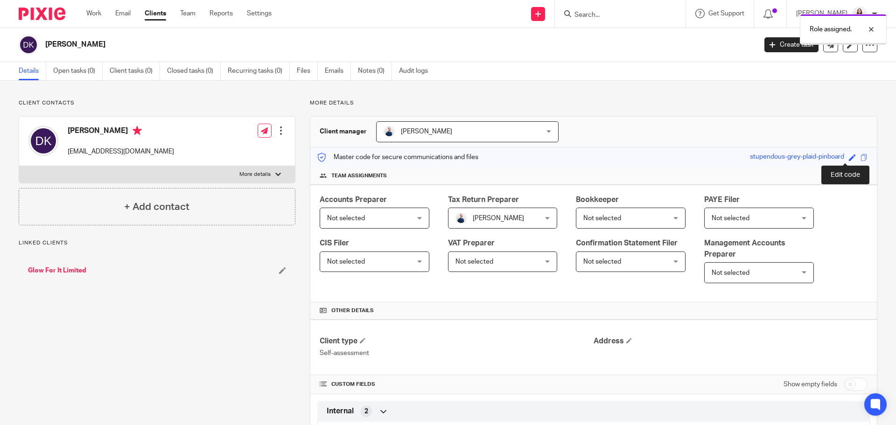
click at [849, 155] on span at bounding box center [852, 157] width 7 height 7
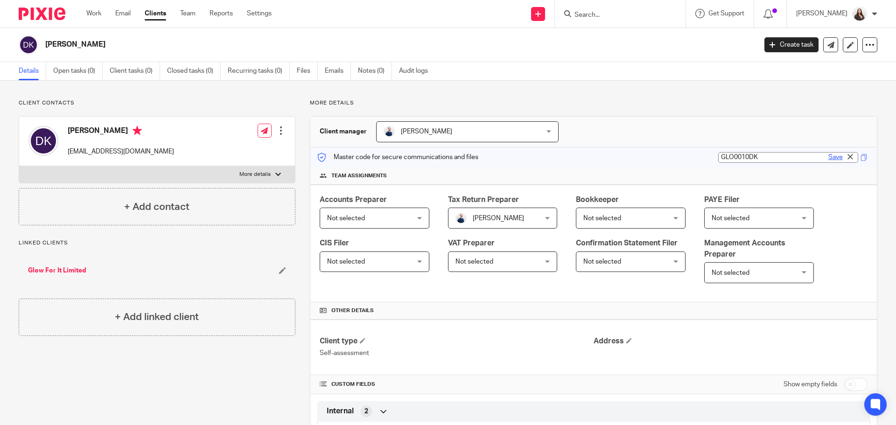
type input "GLO0010DK"
click at [829, 157] on link "Save" at bounding box center [836, 157] width 14 height 9
type input "GLO0010DK"
click at [255, 72] on link "Recurring tasks (0)" at bounding box center [259, 71] width 62 height 18
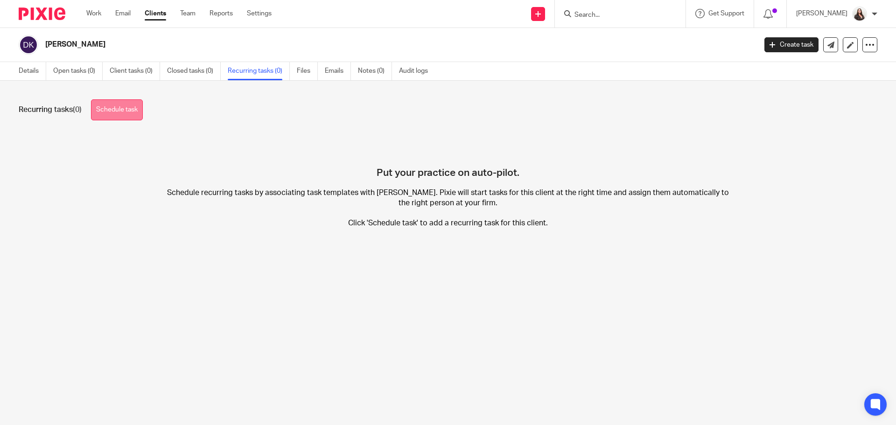
click at [120, 115] on link "Schedule task" at bounding box center [117, 109] width 52 height 21
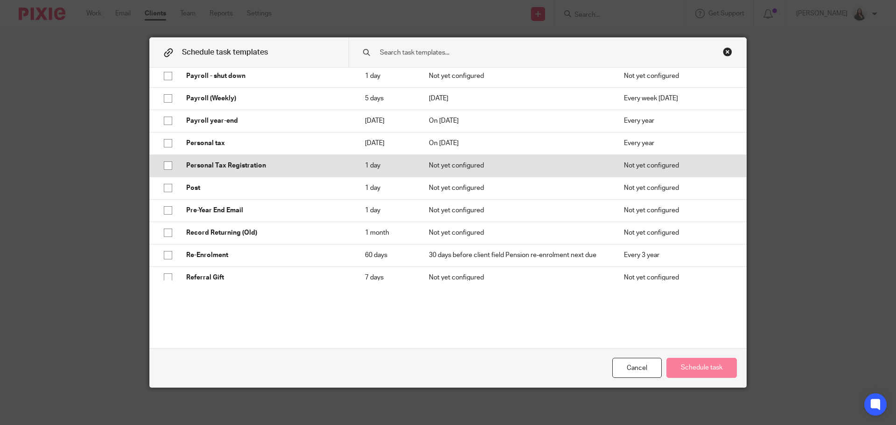
scroll to position [875, 0]
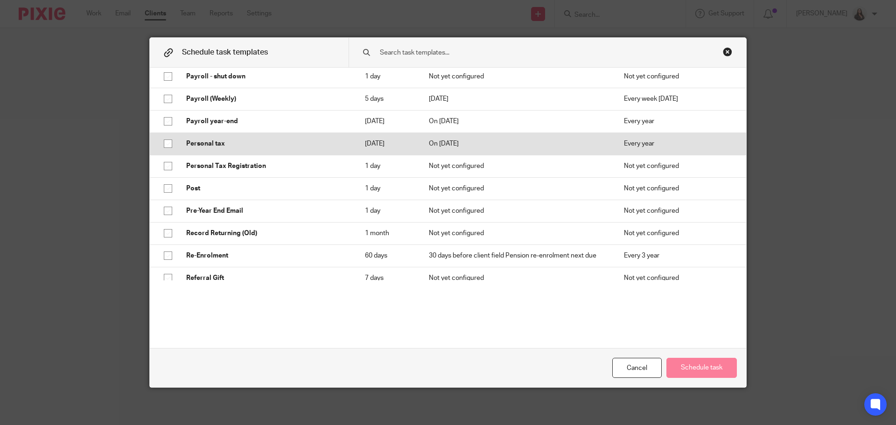
click at [206, 148] on p "Personal tax" at bounding box center [266, 143] width 160 height 9
checkbox input "true"
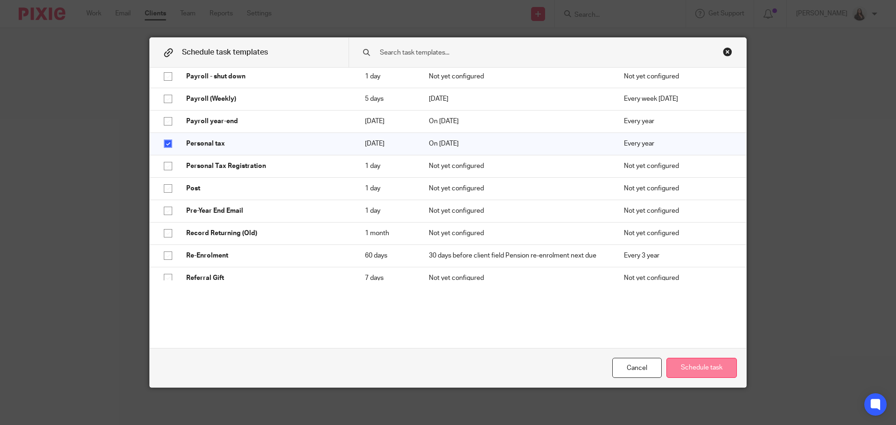
click at [712, 370] on button "Schedule task" at bounding box center [702, 368] width 70 height 20
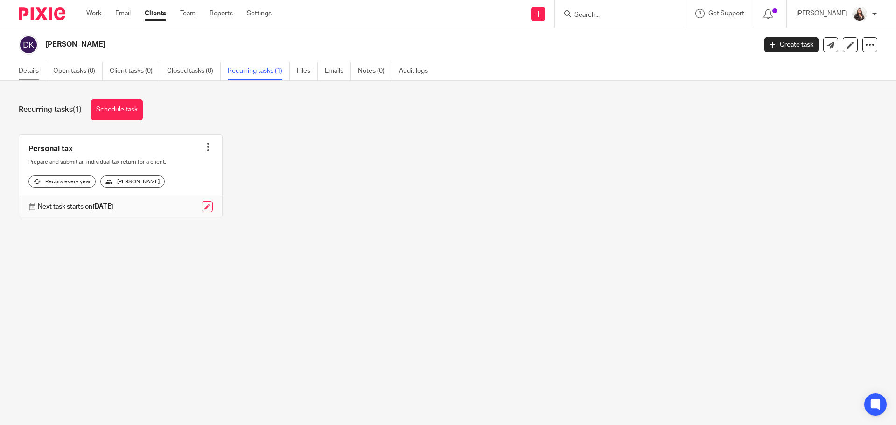
click at [28, 76] on link "Details" at bounding box center [33, 71] width 28 height 18
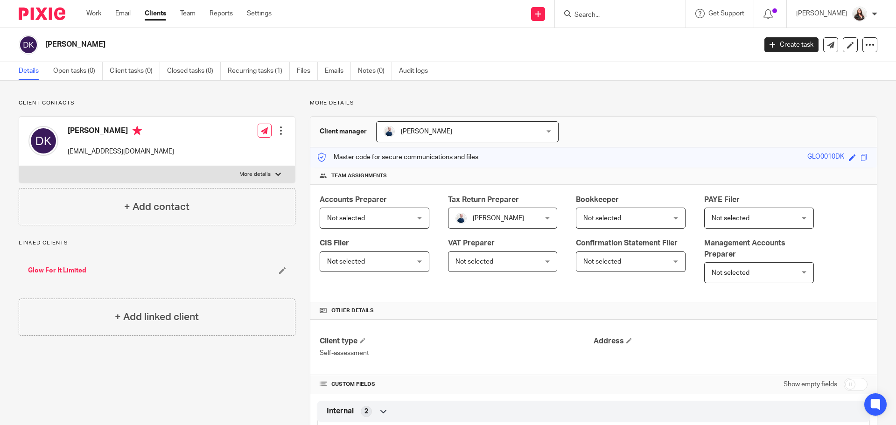
click at [54, 272] on link "Glow For It Limited" at bounding box center [57, 270] width 58 height 9
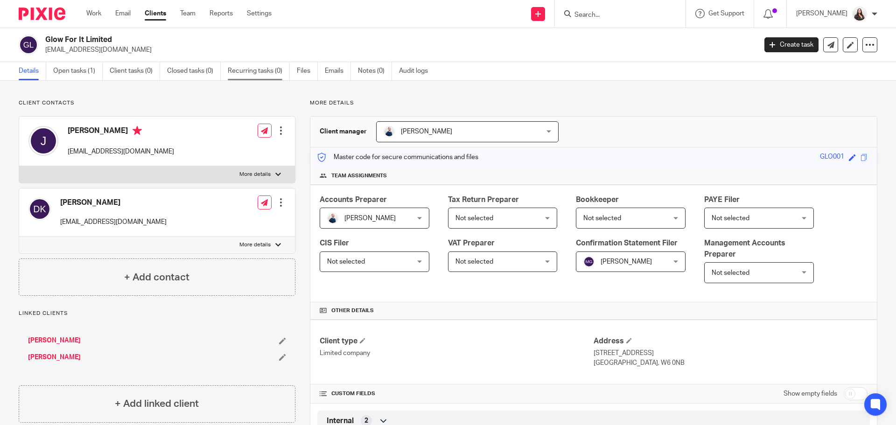
click at [246, 73] on link "Recurring tasks (0)" at bounding box center [259, 71] width 62 height 18
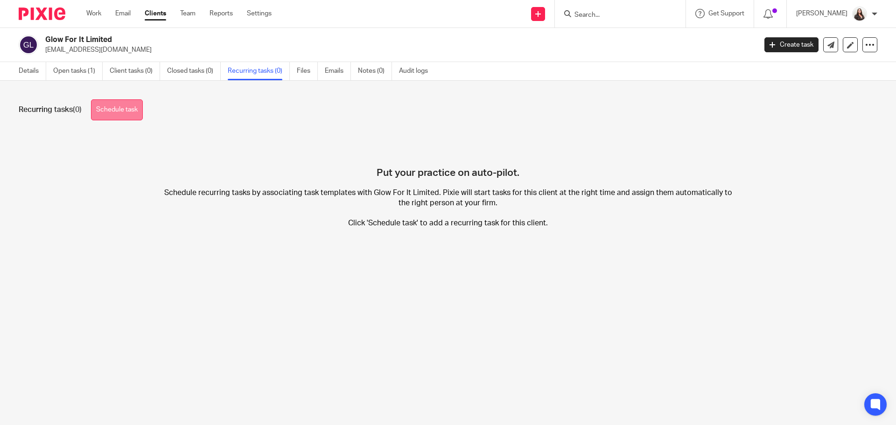
click at [117, 109] on link "Schedule task" at bounding box center [117, 109] width 52 height 21
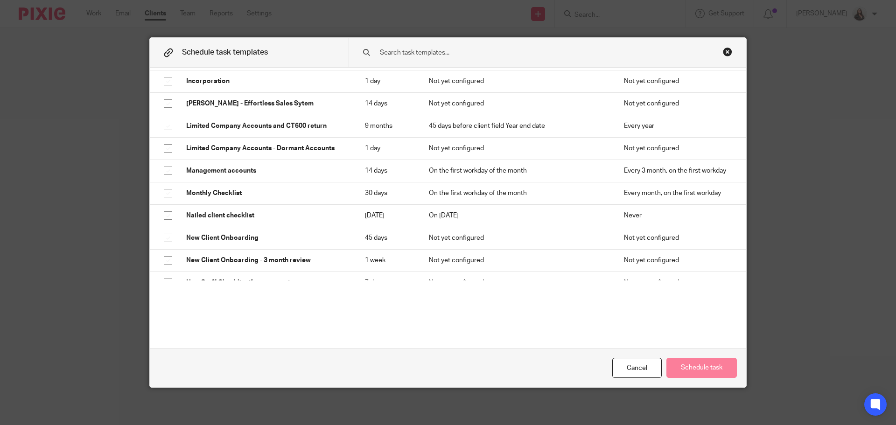
scroll to position [490, 0]
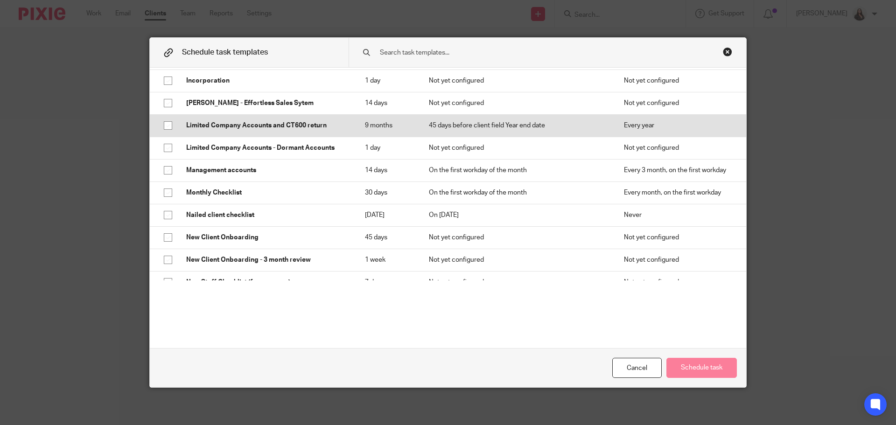
click at [226, 130] on p "Limited Company Accounts and CT600 return" at bounding box center [266, 125] width 160 height 9
checkbox input "true"
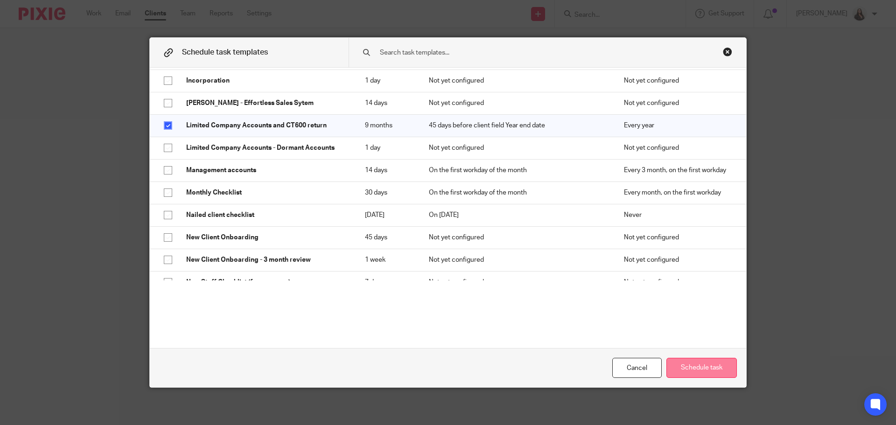
click at [723, 364] on button "Schedule task" at bounding box center [702, 368] width 70 height 20
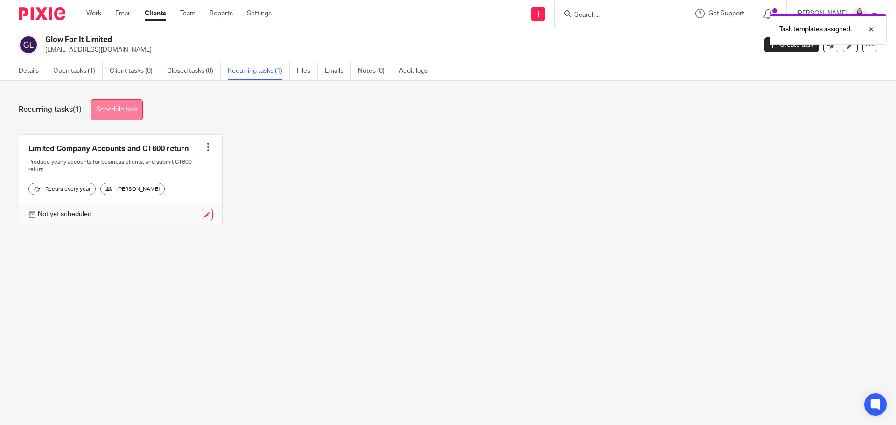
click at [128, 119] on link "Schedule task" at bounding box center [117, 109] width 52 height 21
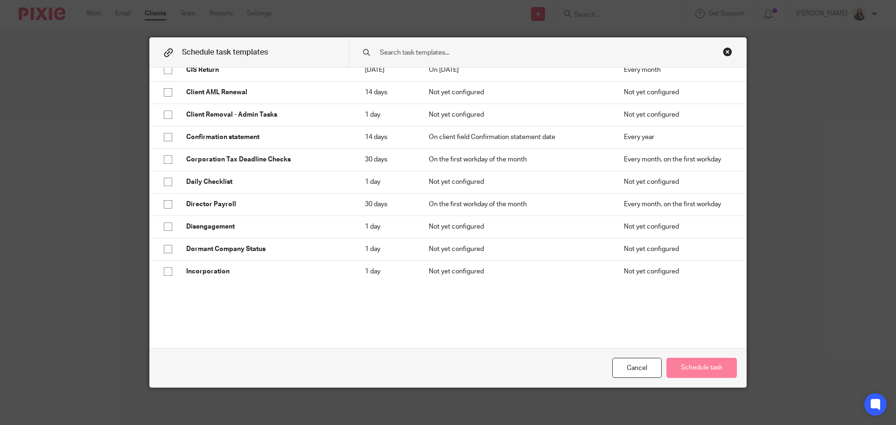
scroll to position [280, 0]
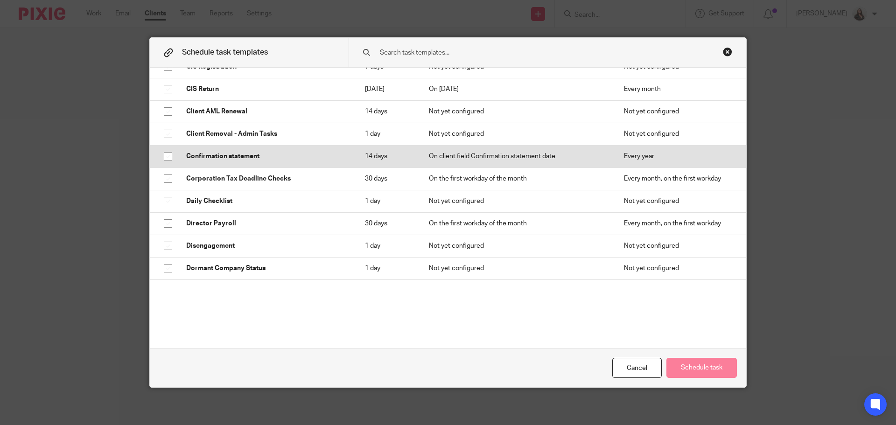
click at [235, 161] on p "Confirmation statement" at bounding box center [266, 156] width 160 height 9
checkbox input "true"
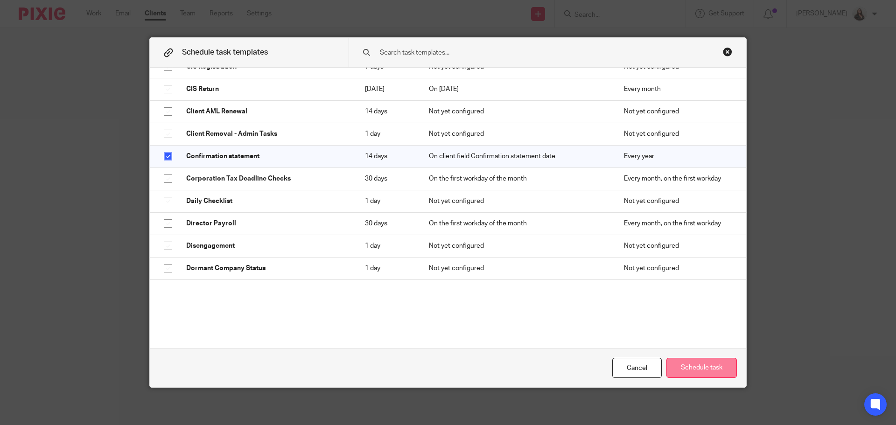
click at [687, 367] on button "Schedule task" at bounding box center [702, 368] width 70 height 20
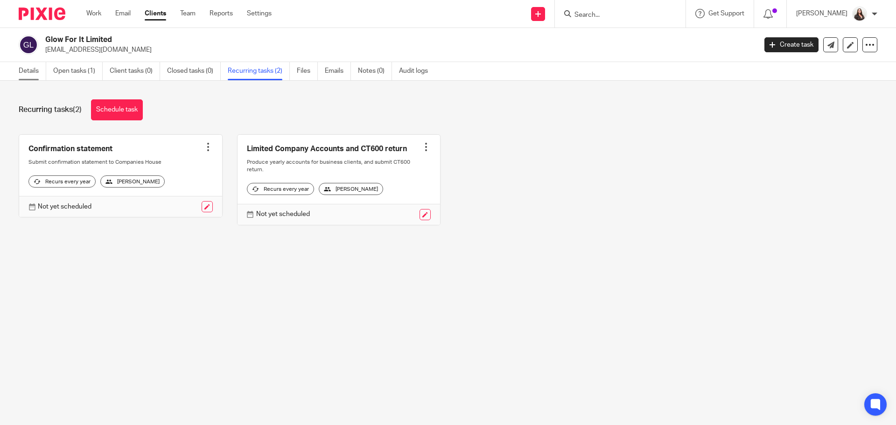
click at [32, 68] on link "Details" at bounding box center [33, 71] width 28 height 18
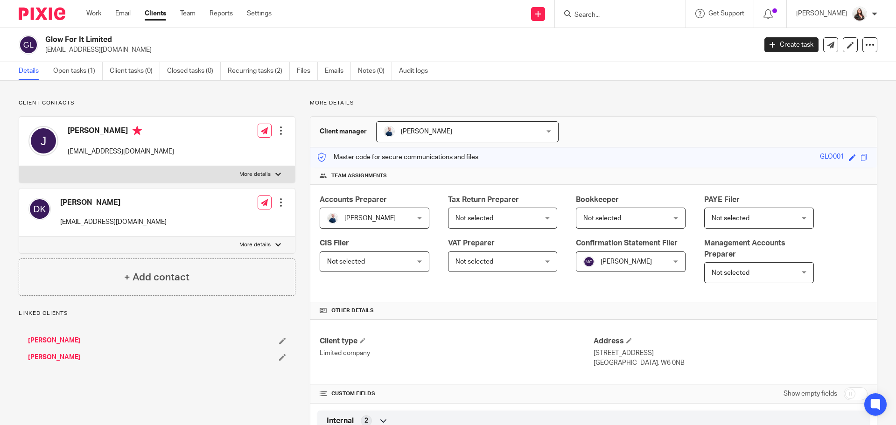
click at [865, 48] on icon at bounding box center [869, 44] width 9 height 9
click at [795, 70] on link "Update from Companies House" at bounding box center [811, 69] width 103 height 14
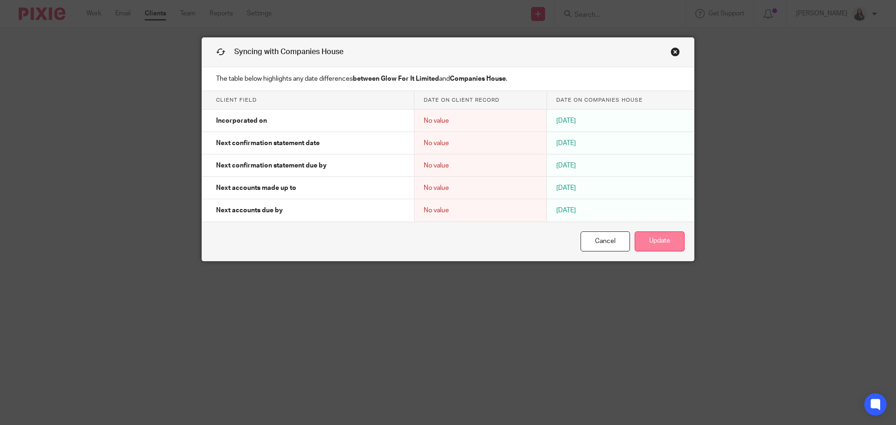
click at [651, 246] on button "Update" at bounding box center [660, 242] width 50 height 20
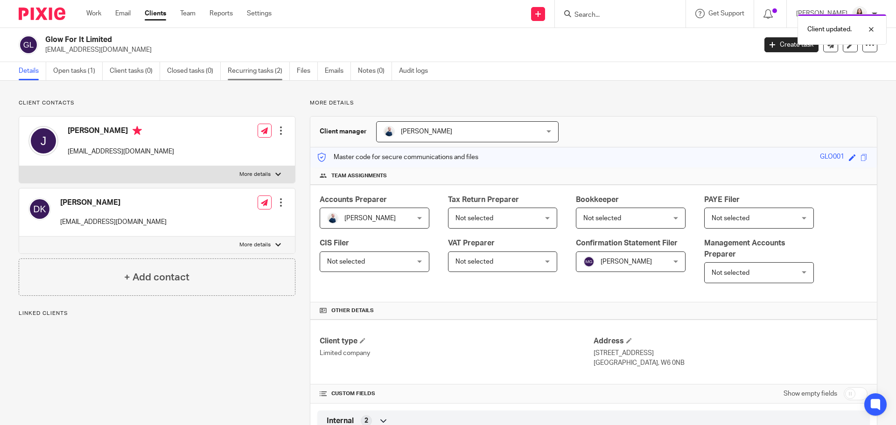
click at [266, 75] on link "Recurring tasks (2)" at bounding box center [259, 71] width 62 height 18
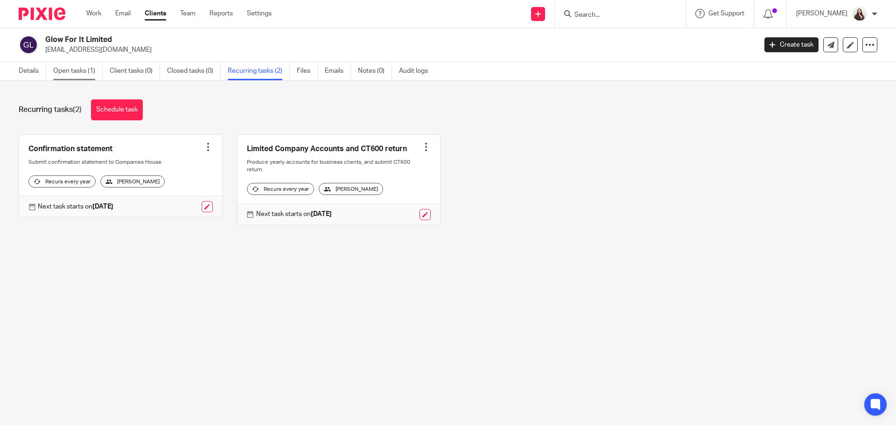
click at [67, 75] on link "Open tasks (1)" at bounding box center [77, 71] width 49 height 18
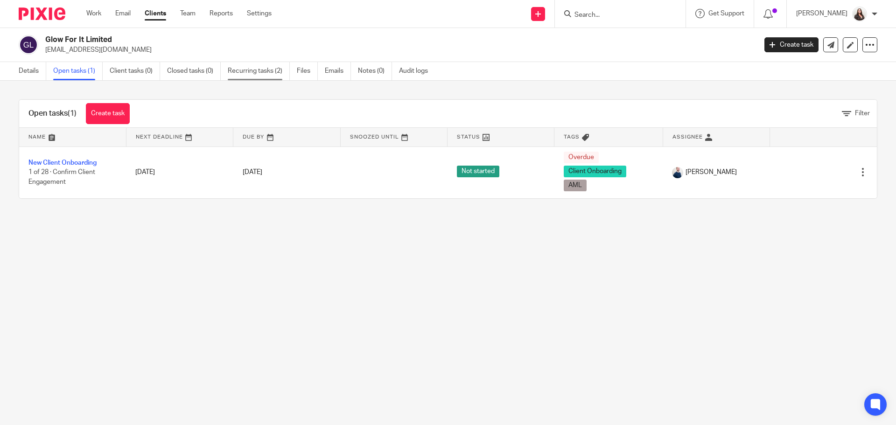
click at [267, 70] on link "Recurring tasks (2)" at bounding box center [259, 71] width 62 height 18
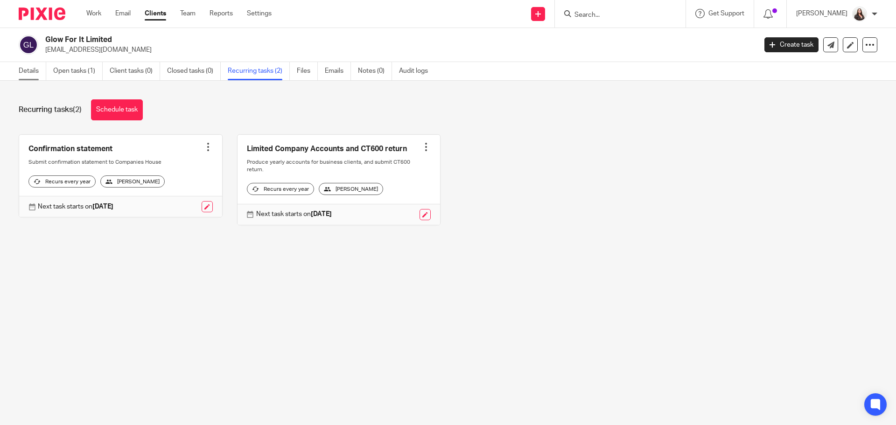
click at [25, 70] on link "Details" at bounding box center [33, 71] width 28 height 18
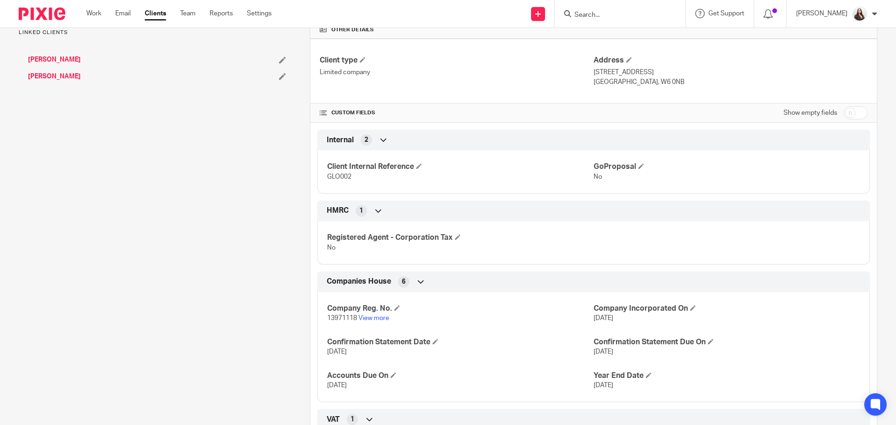
scroll to position [303, 0]
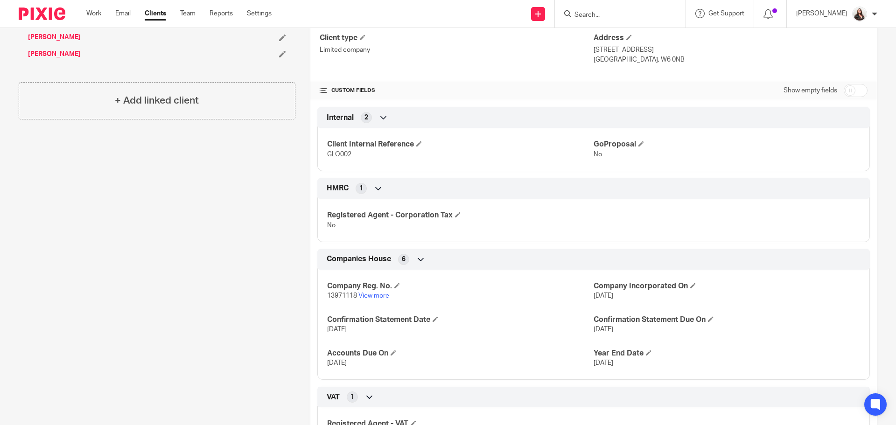
click at [852, 91] on input "checkbox" at bounding box center [856, 90] width 24 height 13
checkbox input "true"
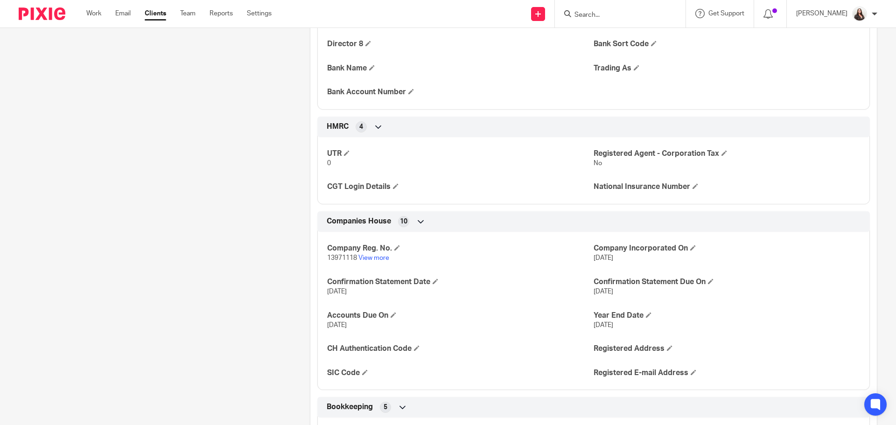
scroll to position [724, 0]
